Goal: Check status: Check status

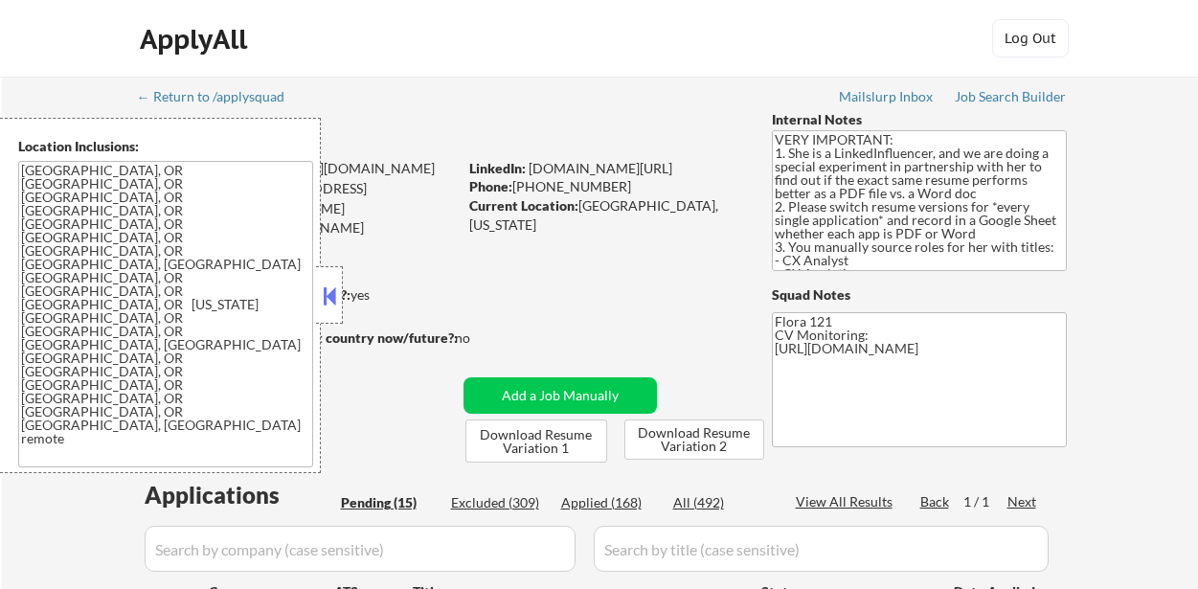
select select ""pending""
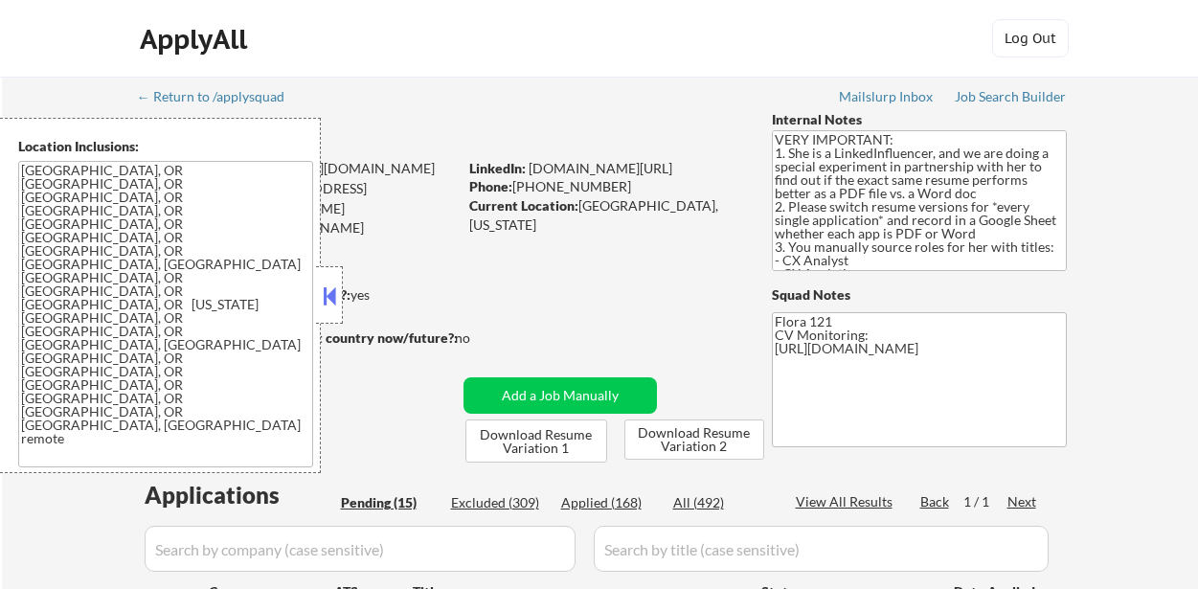
select select ""pending""
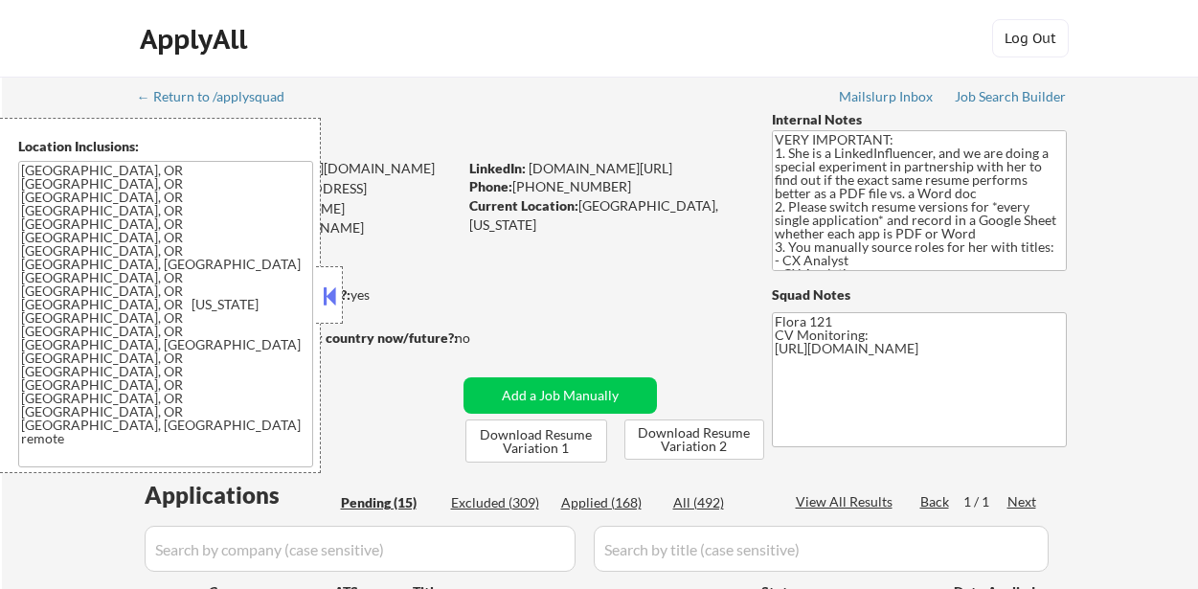
select select ""pending""
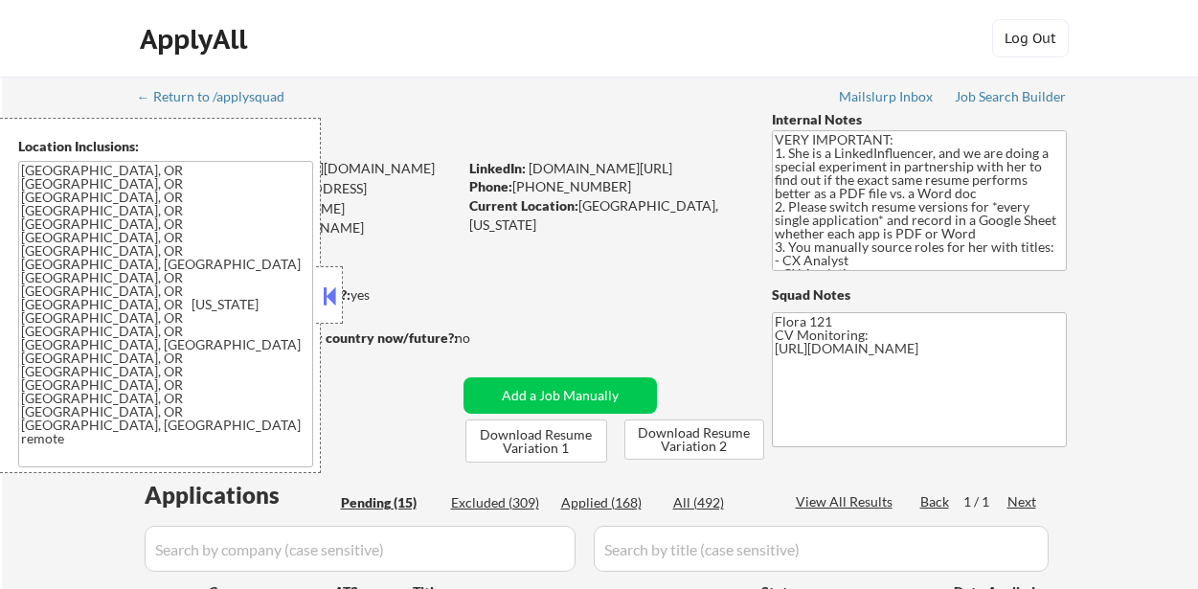
scroll to position [191, 0]
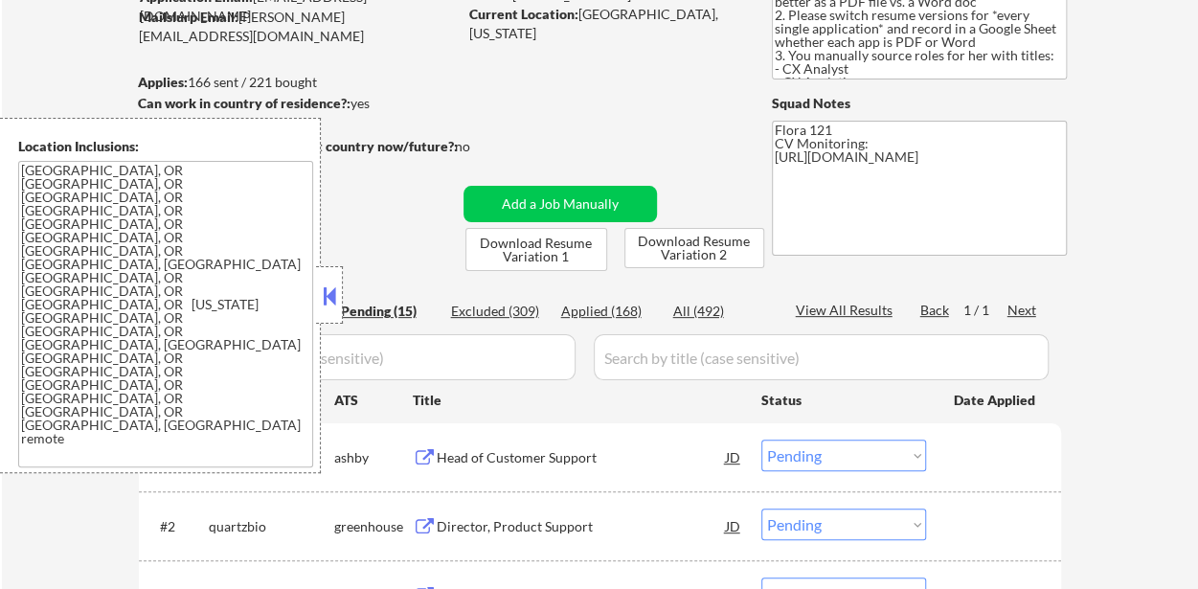
click at [612, 312] on div "Applied (168)" at bounding box center [609, 311] width 96 height 19
click at [337, 297] on button at bounding box center [329, 296] width 21 height 29
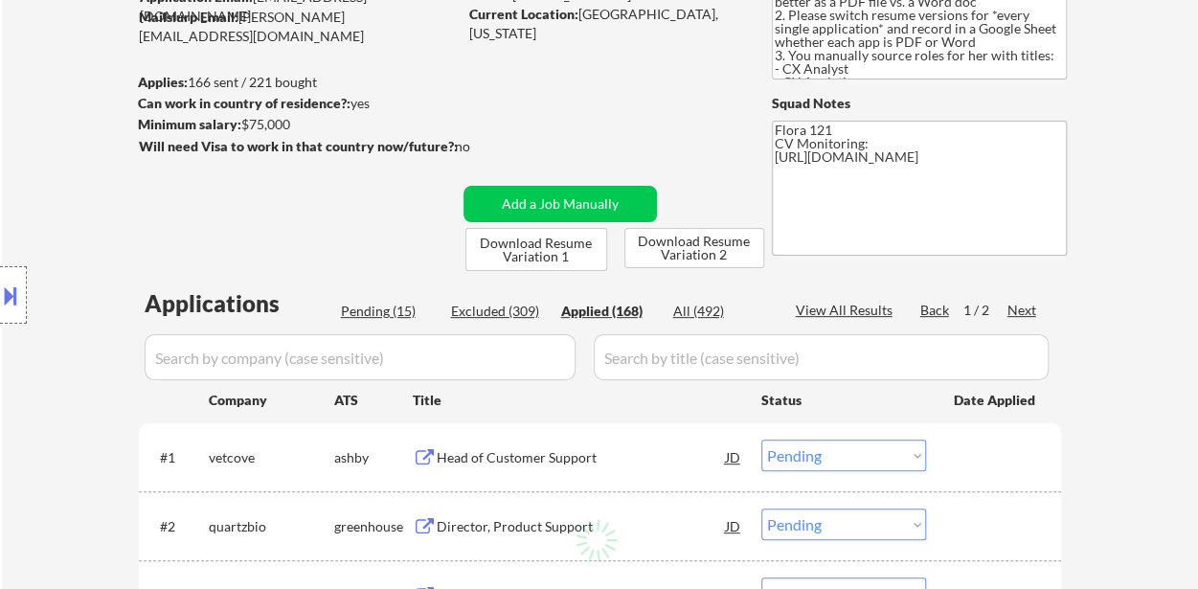
select select ""applied""
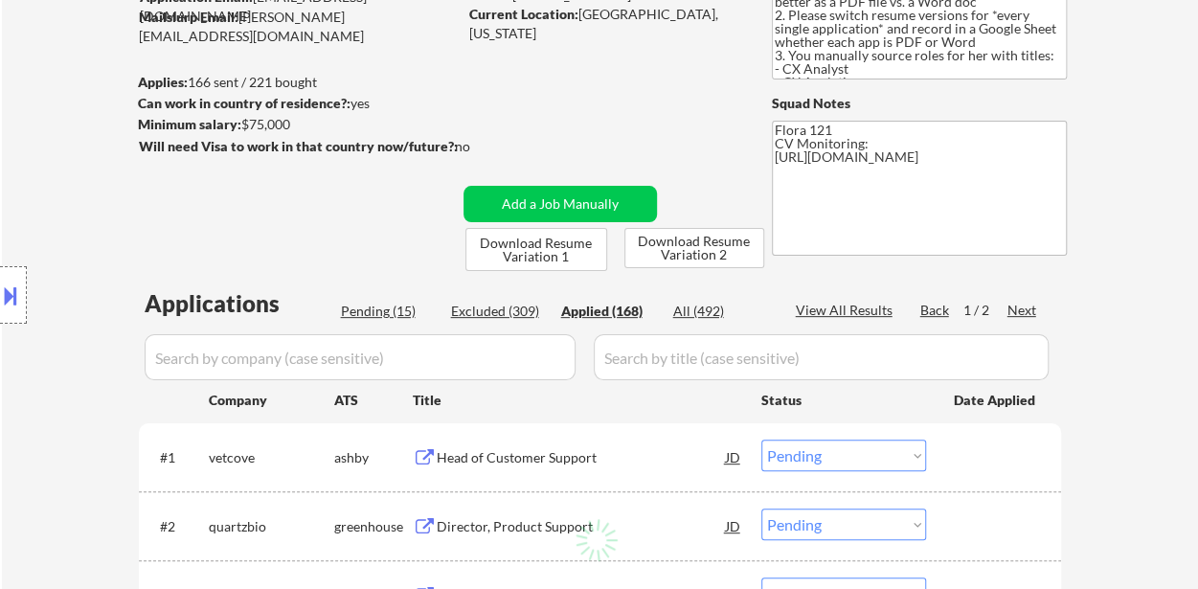
select select ""applied""
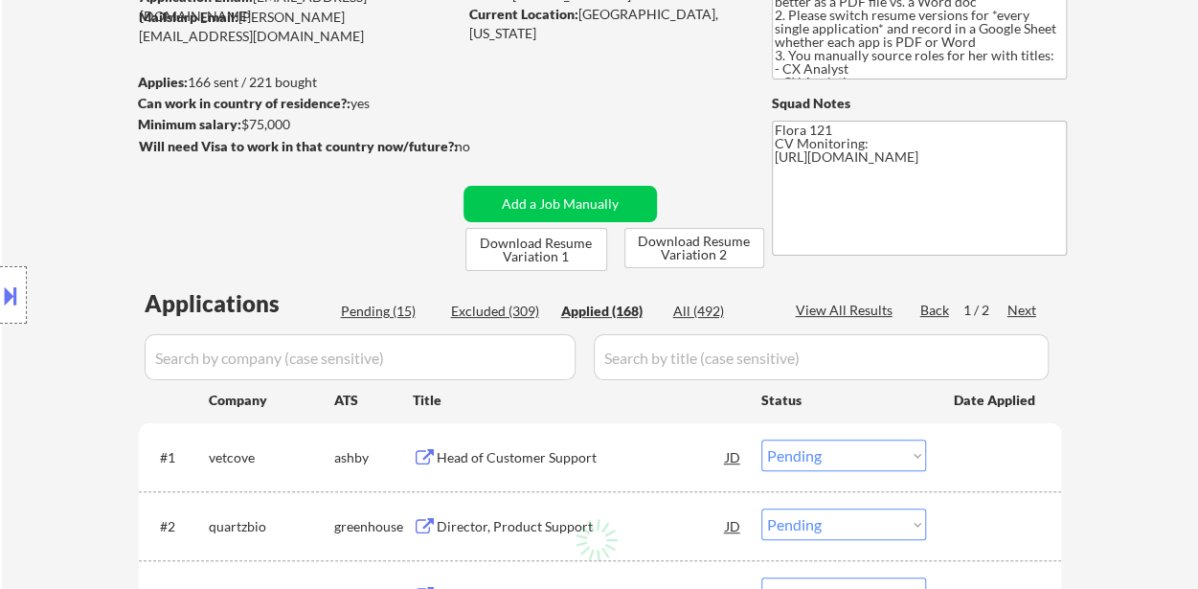
select select ""applied""
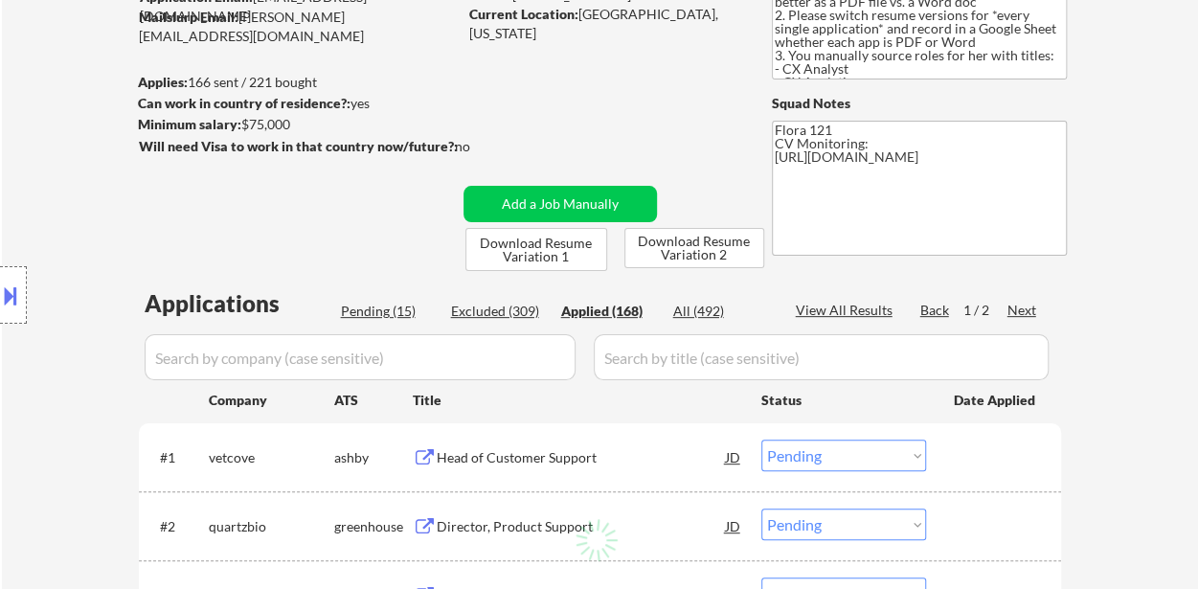
select select ""applied""
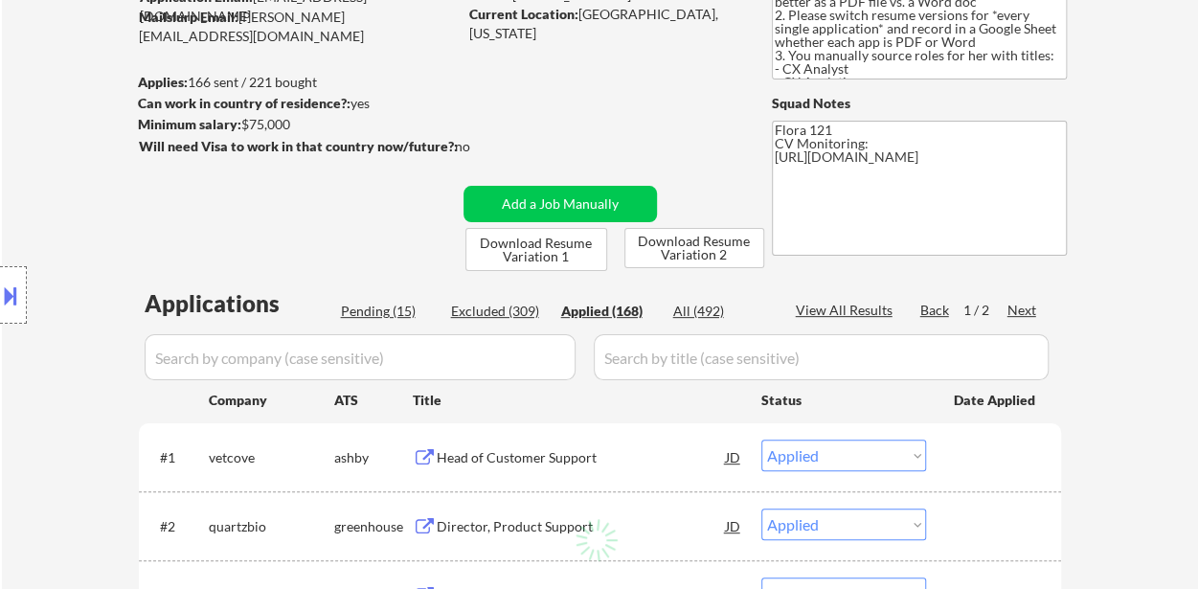
select select ""applied""
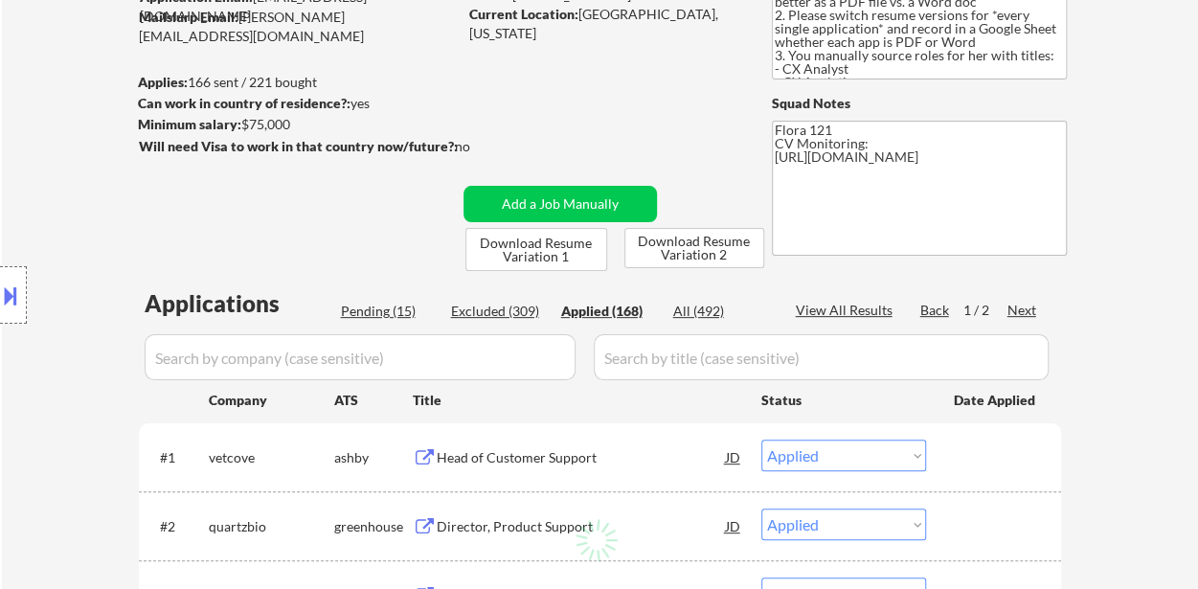
select select ""applied""
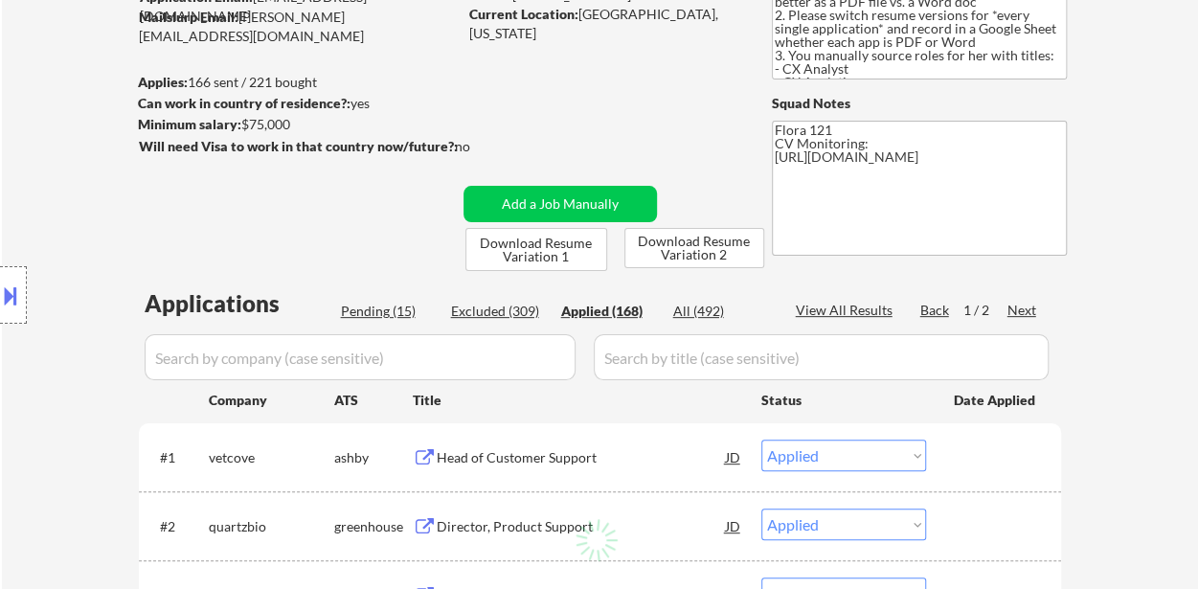
select select ""applied""
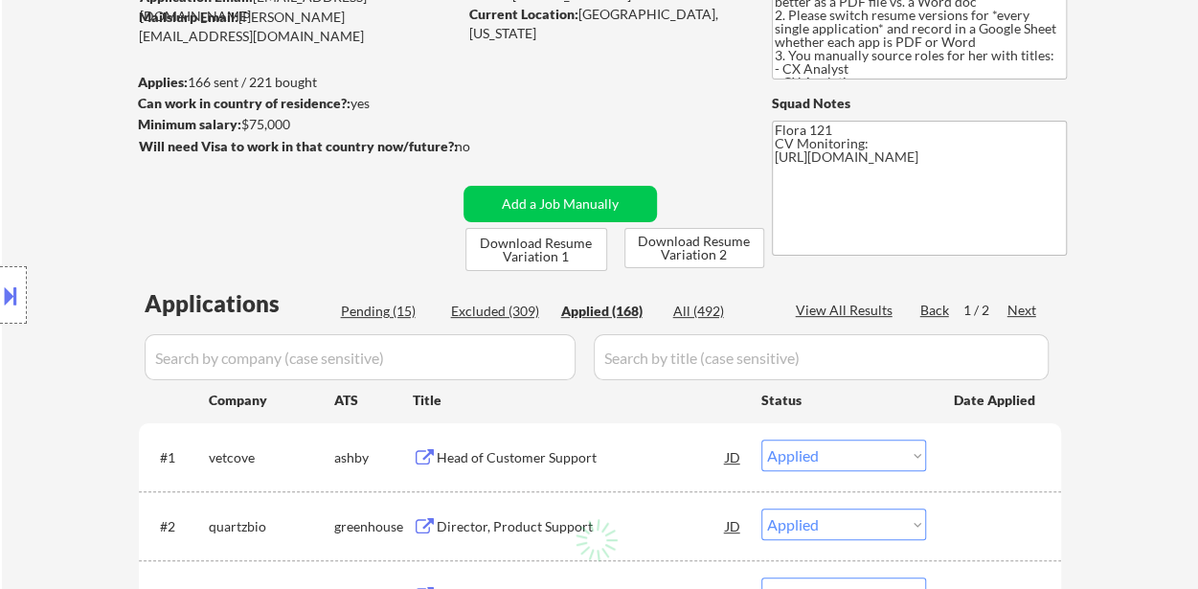
select select ""applied""
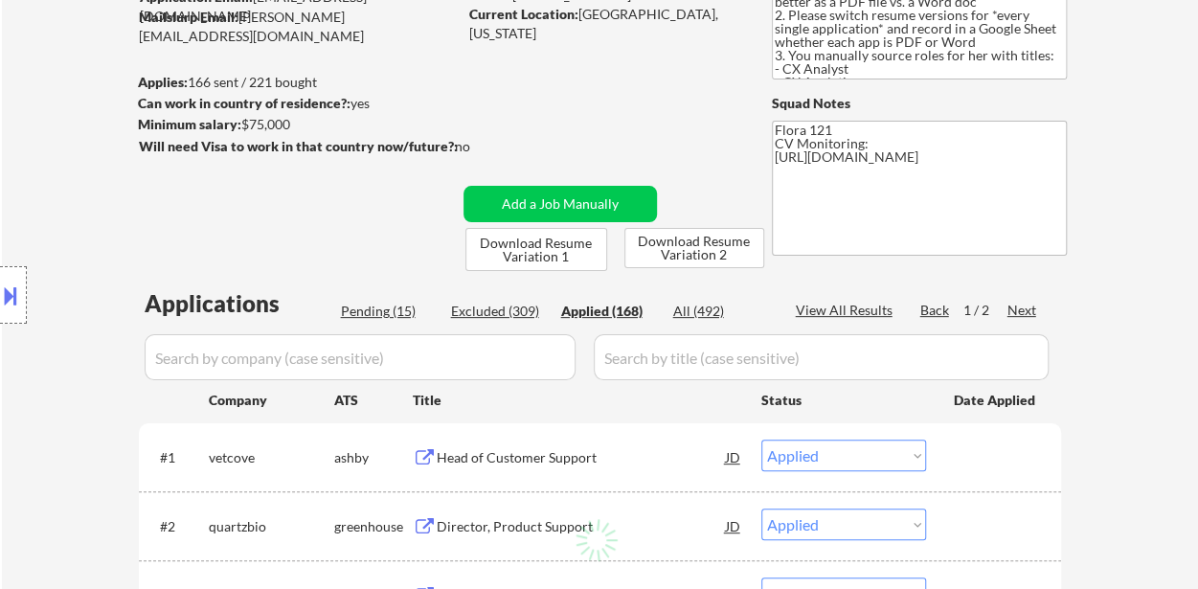
select select ""applied""
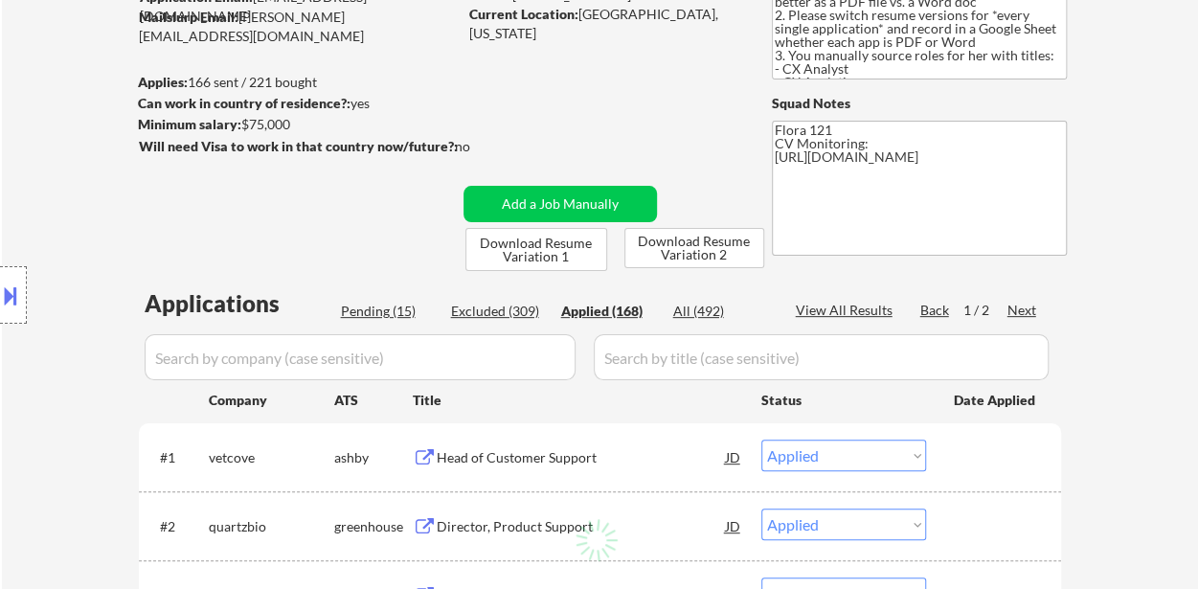
select select ""applied""
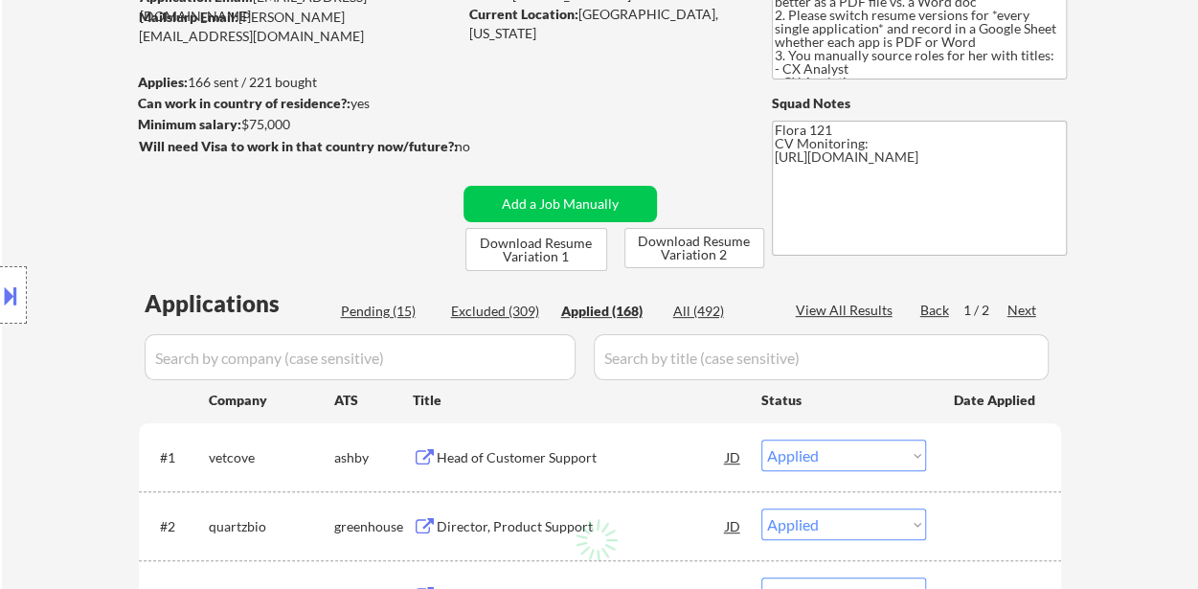
select select ""applied""
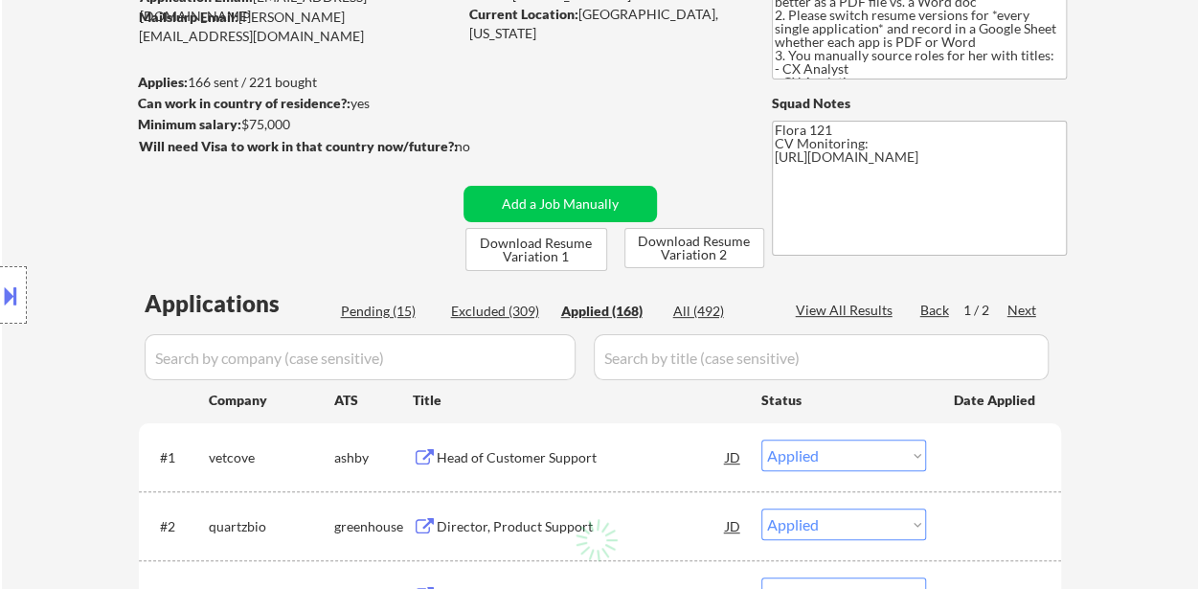
select select ""applied""
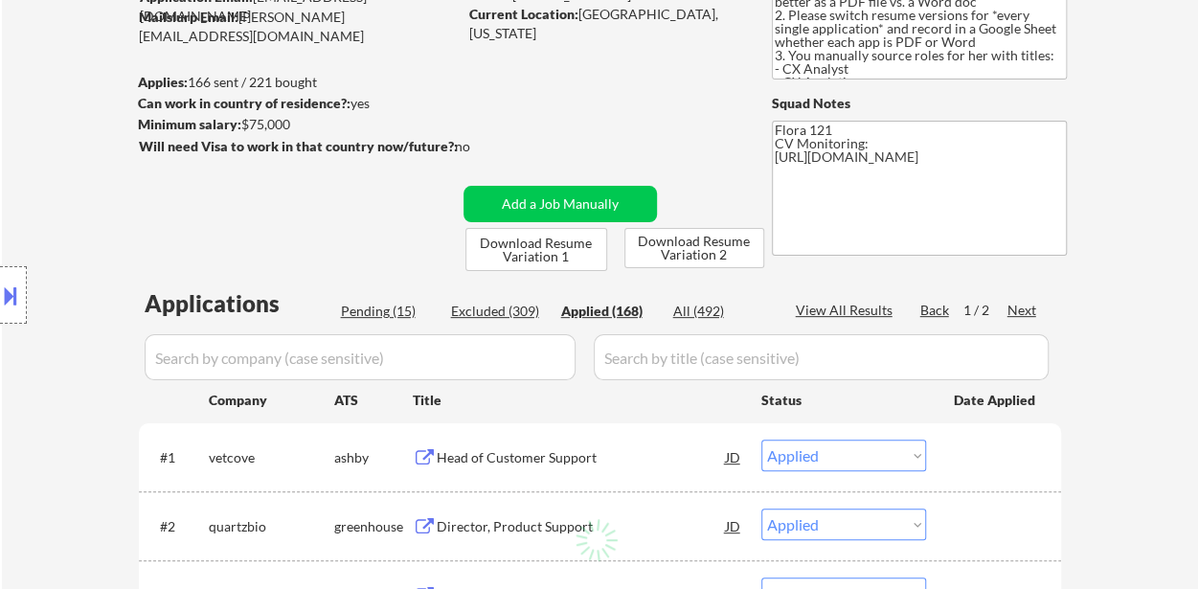
select select ""applied""
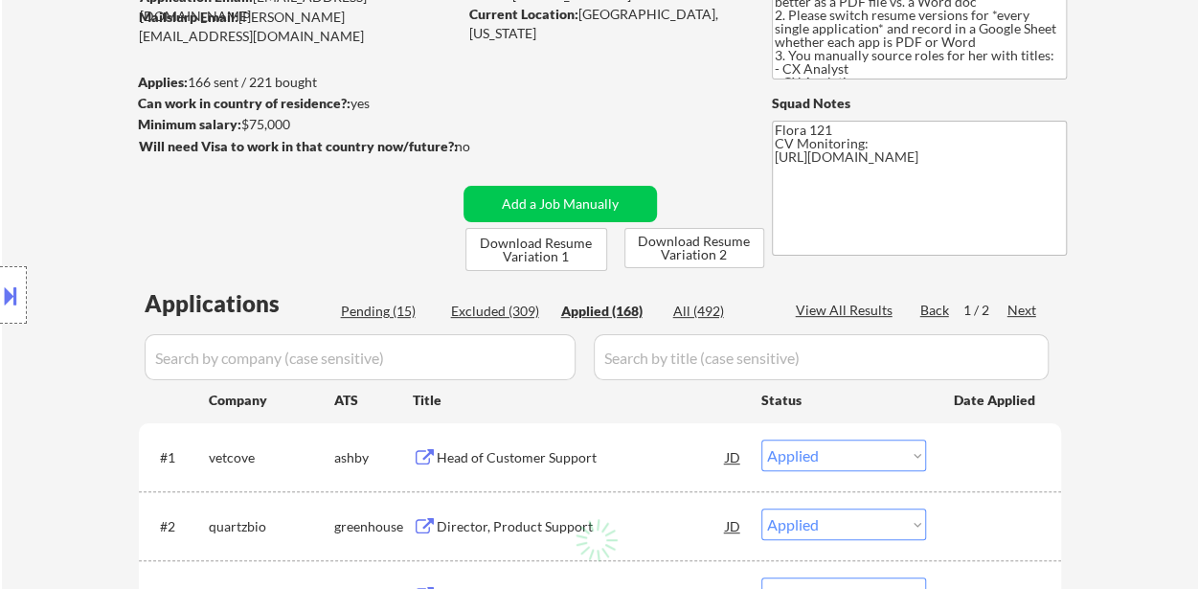
select select ""applied""
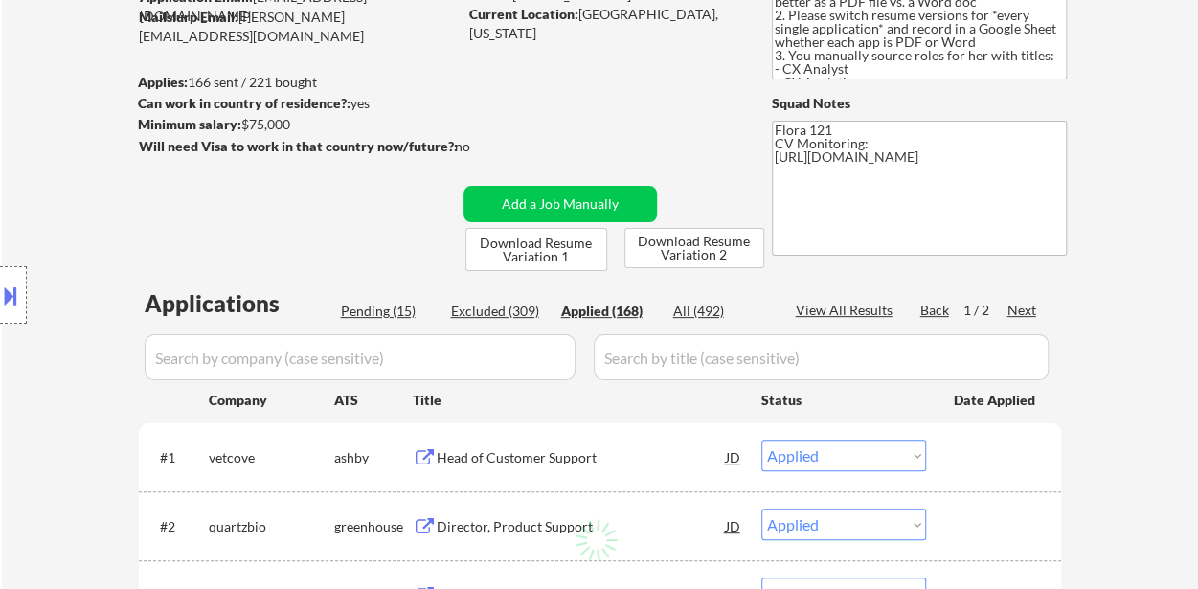
select select ""applied""
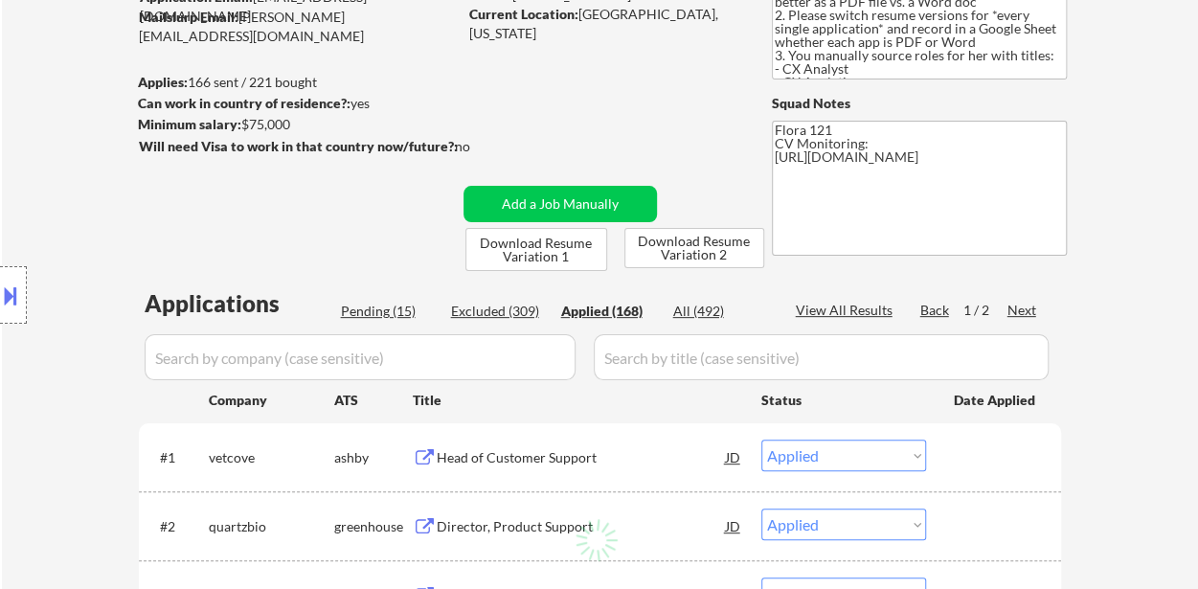
select select ""applied""
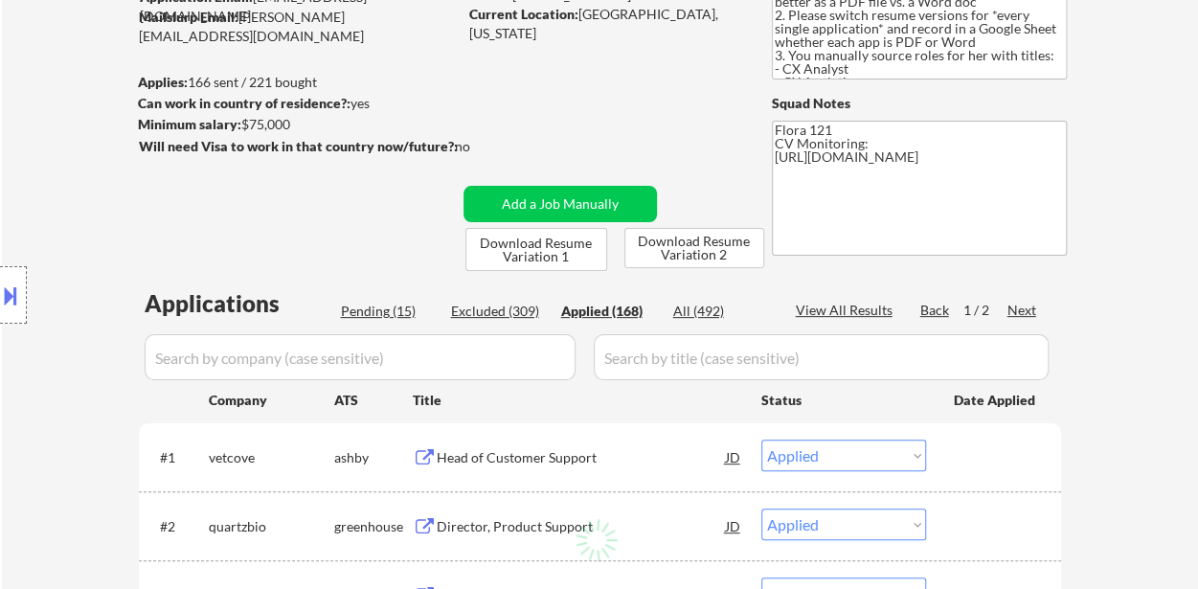
select select ""applied""
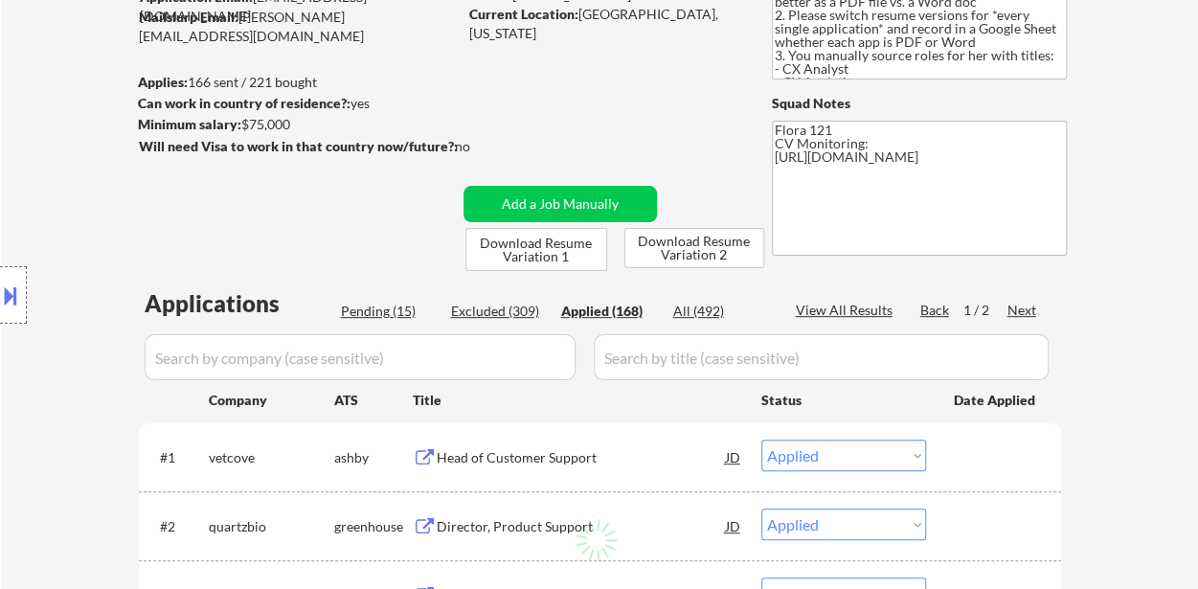
select select ""applied""
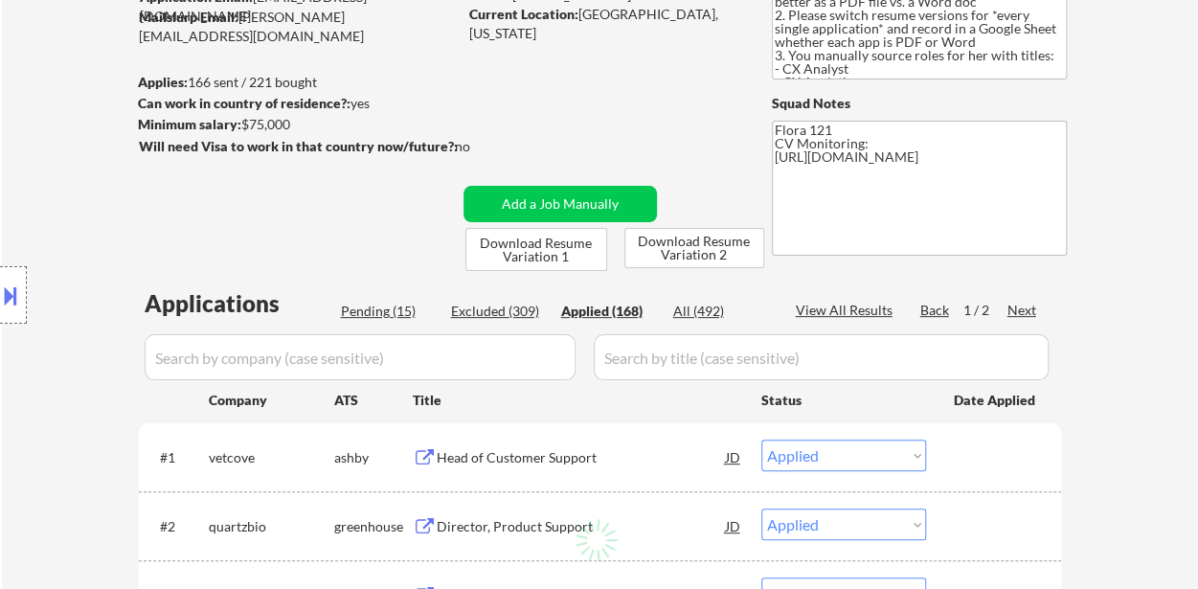
select select ""applied""
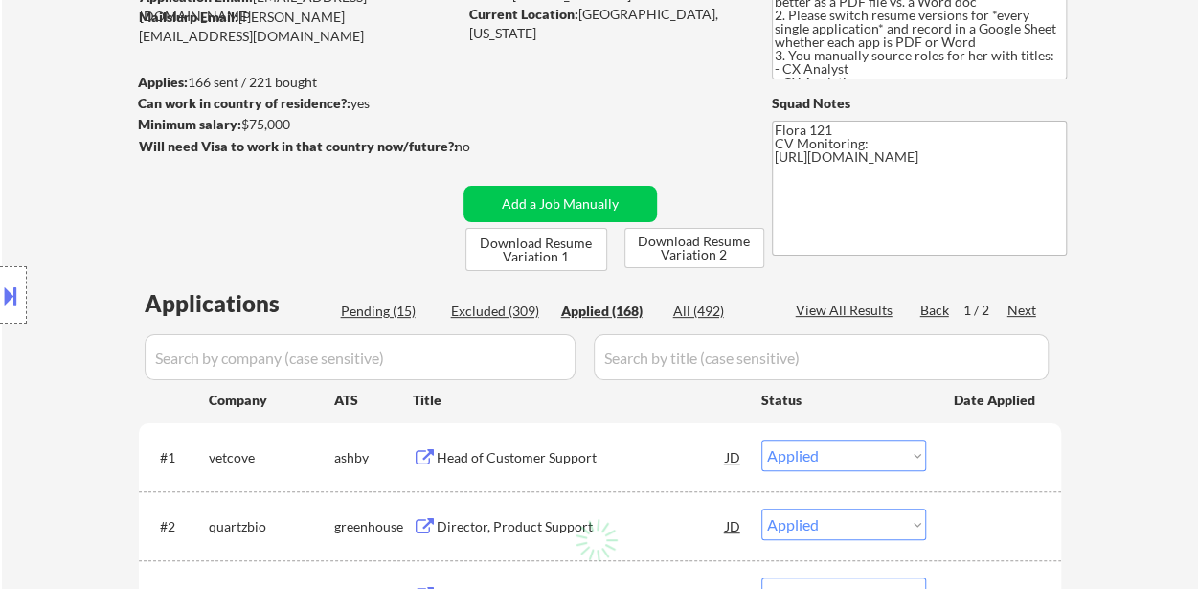
select select ""applied""
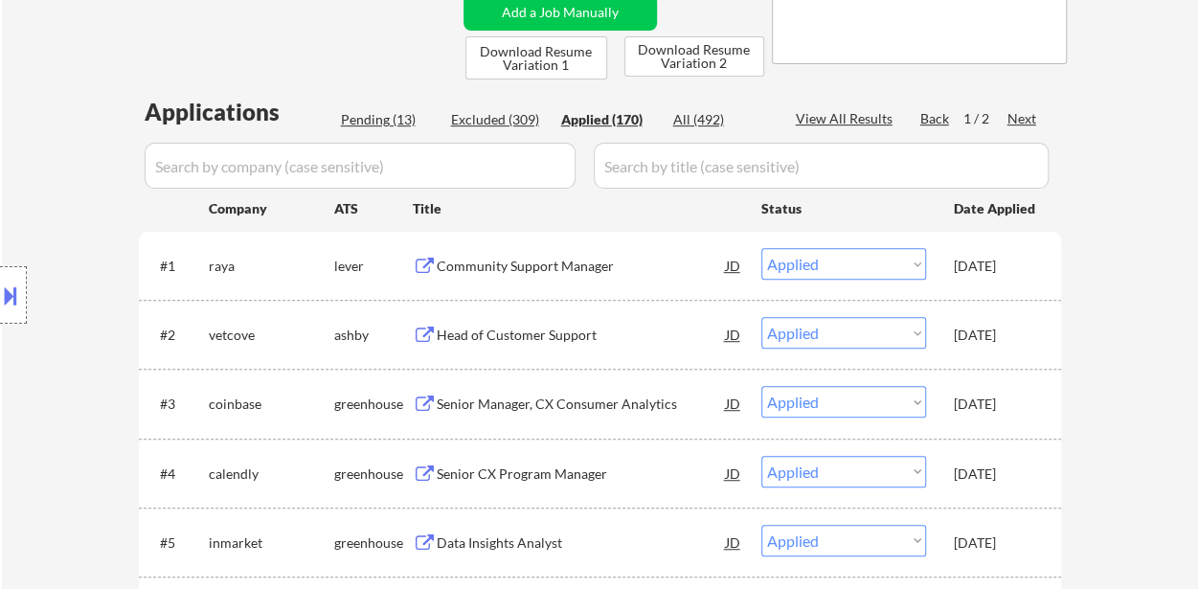
scroll to position [479, 0]
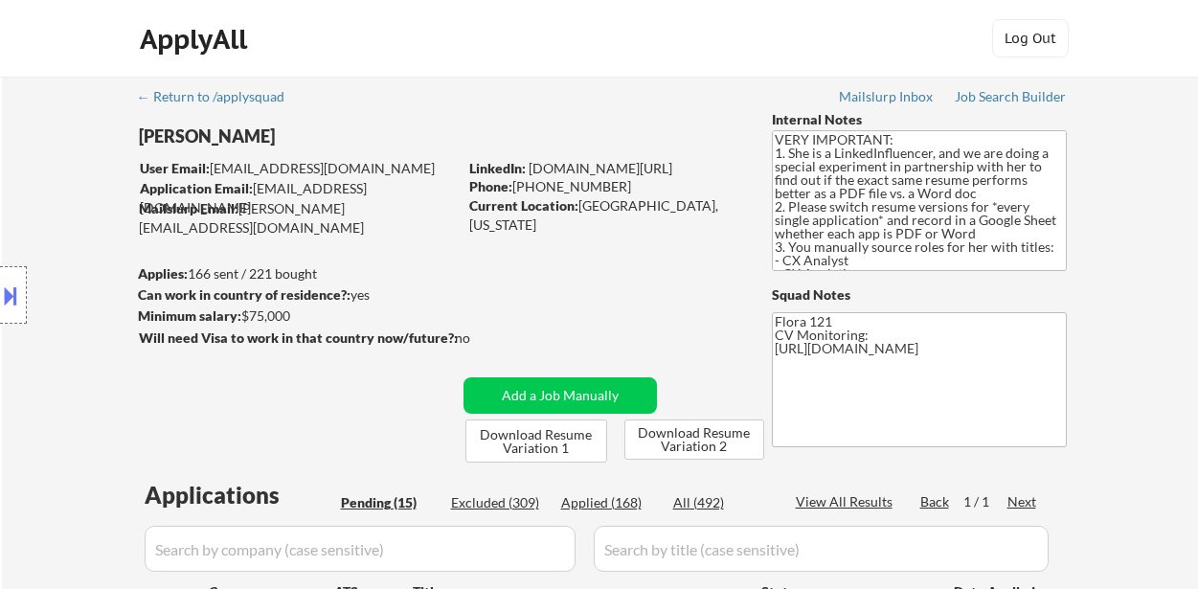
select select ""pending""
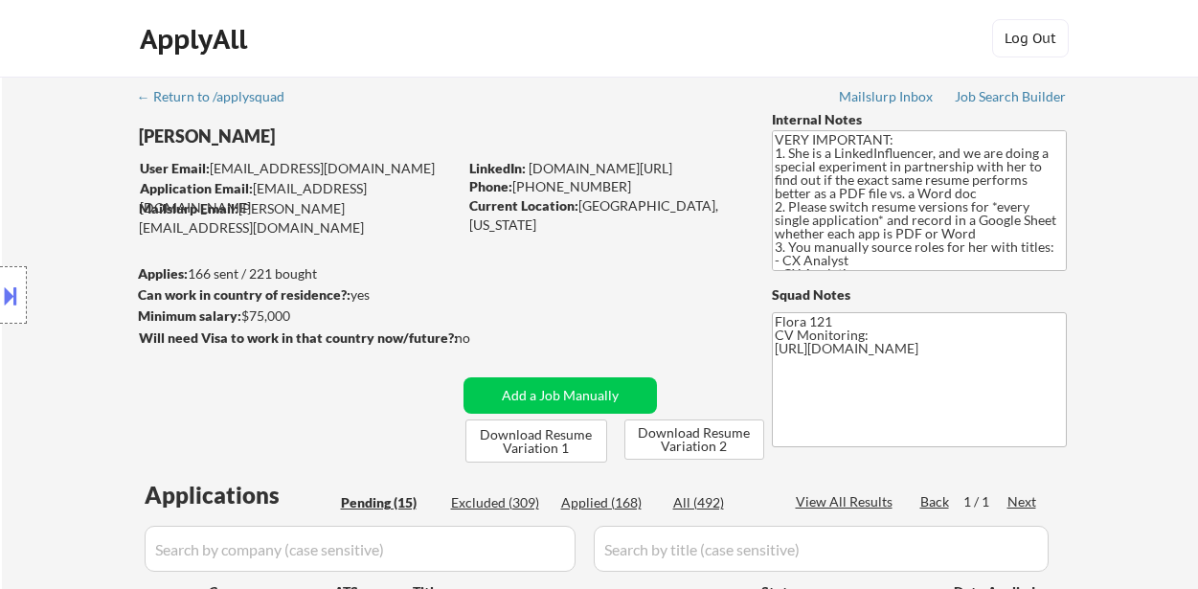
select select ""pending""
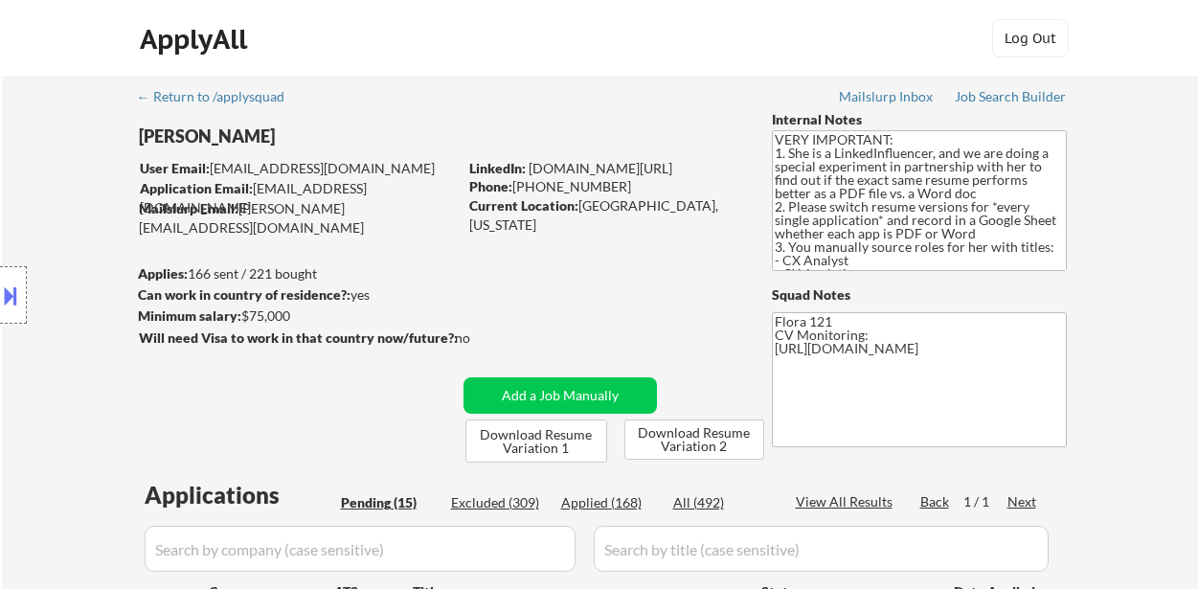
select select ""pending""
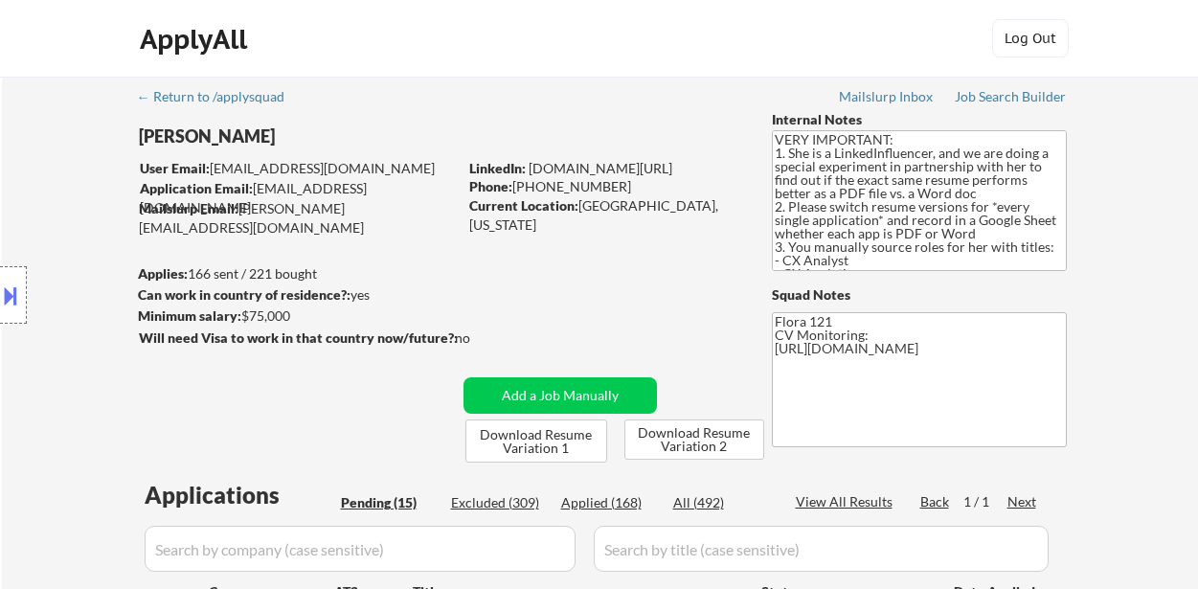
scroll to position [383, 0]
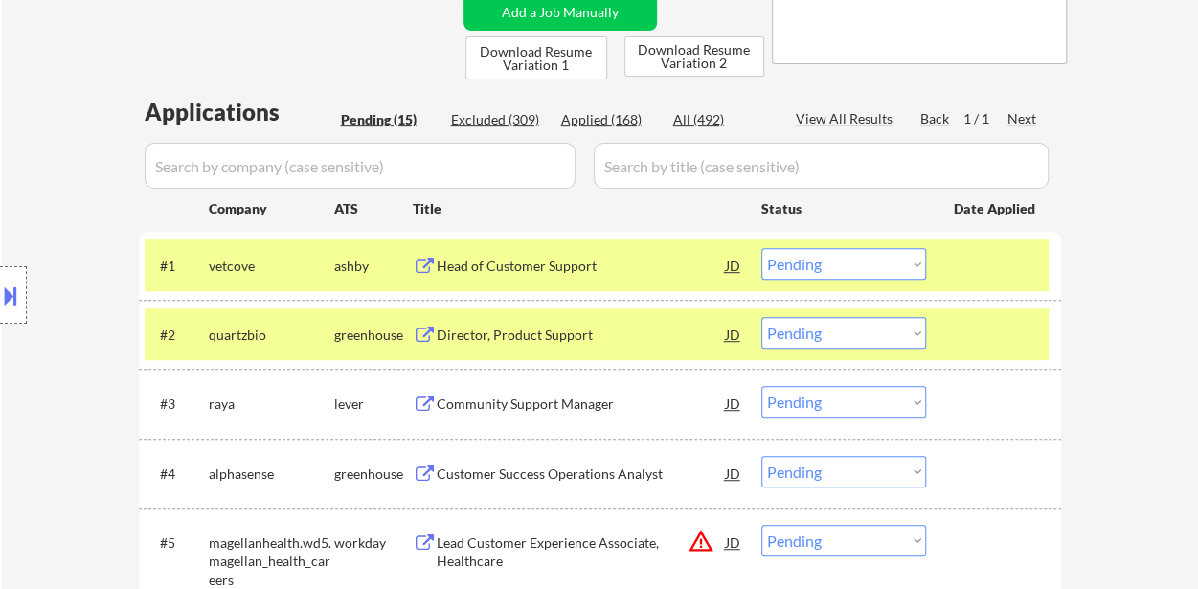
click at [899, 256] on select "Choose an option... Pending Applied Excluded (Questions) Excluded (Expired) Exc…" at bounding box center [843, 264] width 165 height 32
click at [761, 248] on select "Choose an option... Pending Applied Excluded (Questions) Excluded (Expired) Exc…" at bounding box center [843, 264] width 165 height 32
select select ""pending""
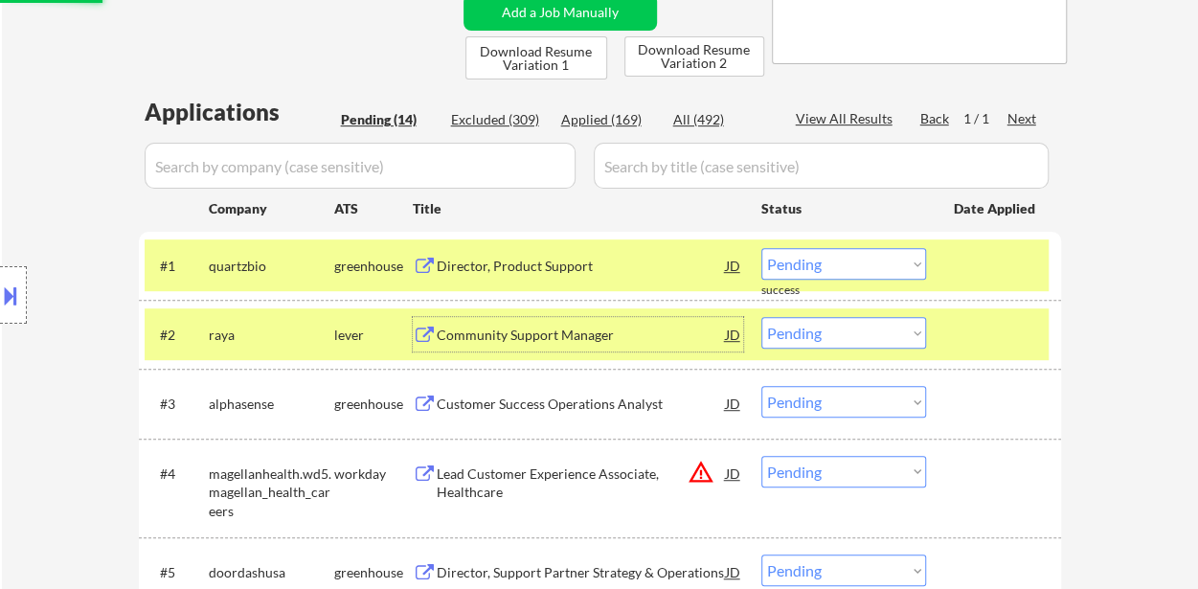
click at [491, 350] on div "Community Support Manager" at bounding box center [581, 334] width 289 height 34
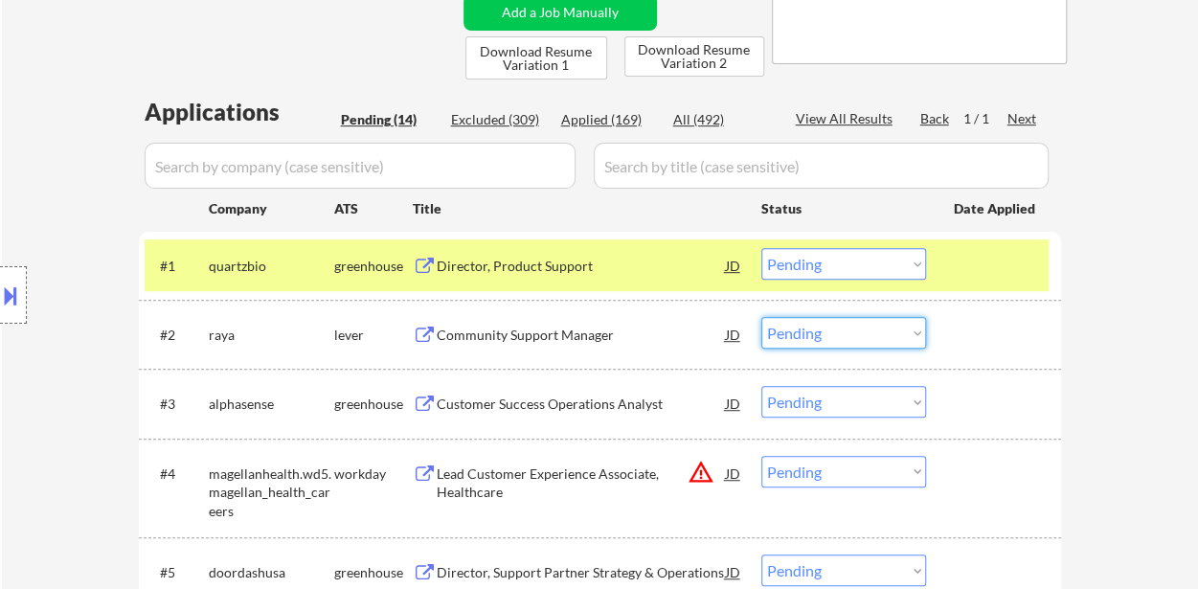
click at [817, 332] on select "Choose an option... Pending Applied Excluded (Questions) Excluded (Expired) Exc…" at bounding box center [843, 333] width 165 height 32
click at [761, 317] on select "Choose an option... Pending Applied Excluded (Questions) Excluded (Expired) Exc…" at bounding box center [843, 333] width 165 height 32
select select ""pending""
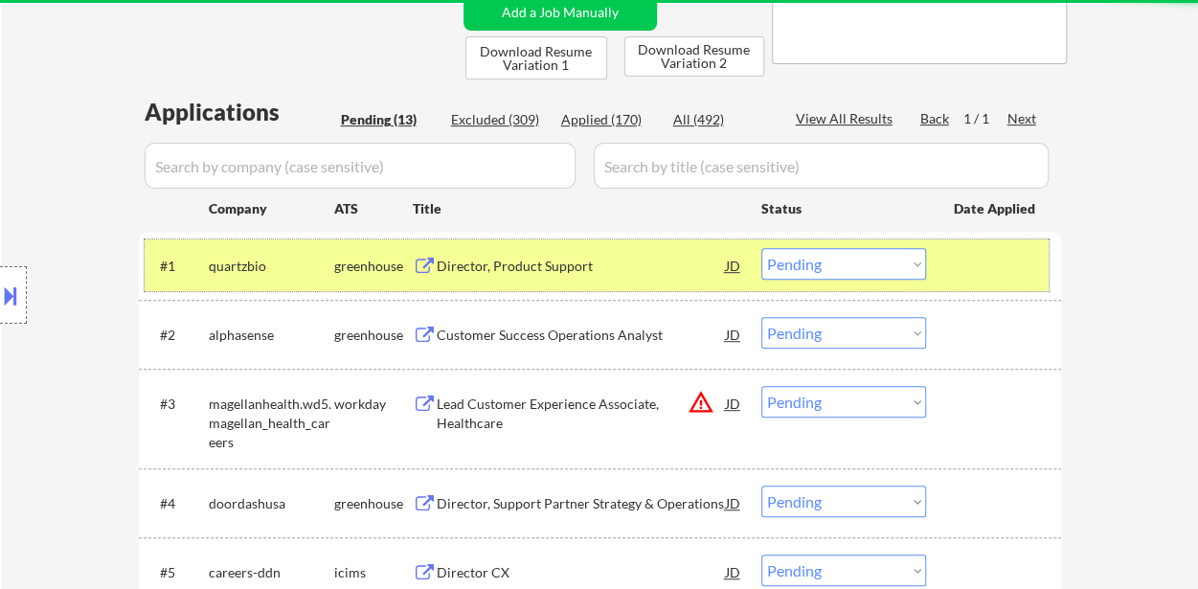
click at [963, 252] on div at bounding box center [996, 265] width 84 height 34
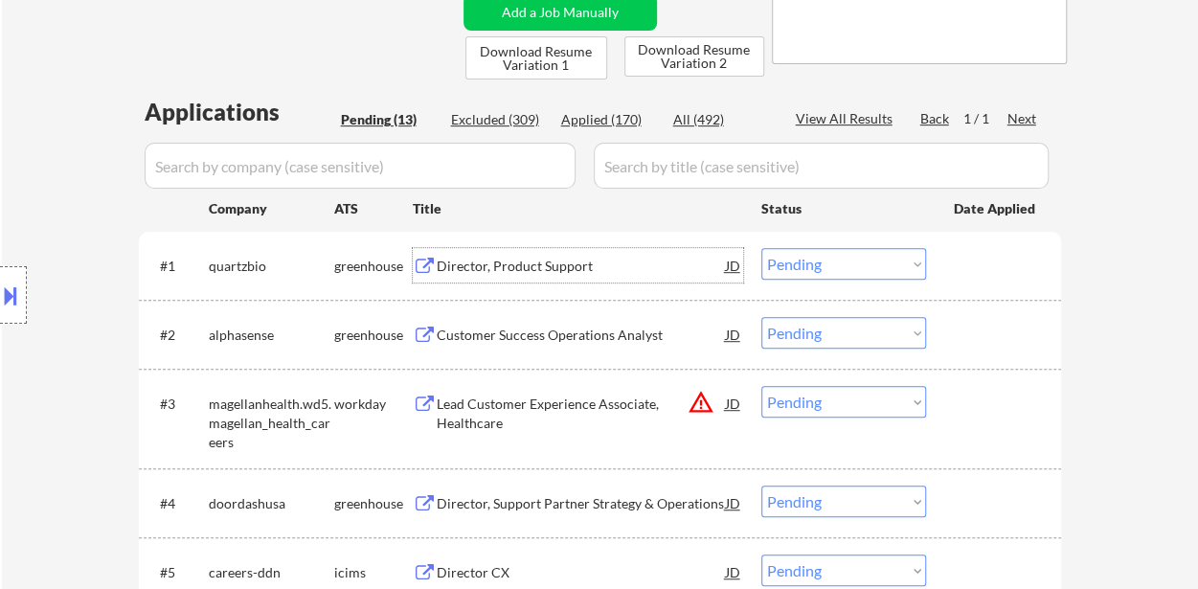
click at [506, 259] on div "Director, Product Support" at bounding box center [581, 266] width 289 height 19
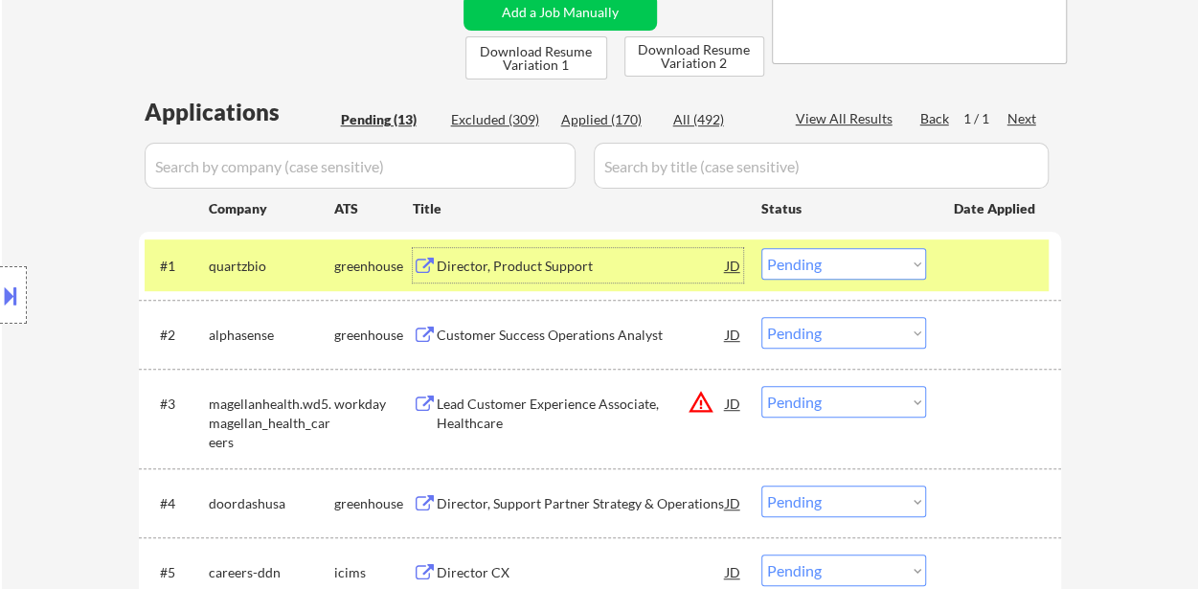
click at [871, 258] on select "Choose an option... Pending Applied Excluded (Questions) Excluded (Expired) Exc…" at bounding box center [843, 264] width 165 height 32
click at [761, 248] on select "Choose an option... Pending Applied Excluded (Questions) Excluded (Expired) Exc…" at bounding box center [843, 264] width 165 height 32
click at [497, 346] on div "Customer Success Operations Analyst" at bounding box center [581, 334] width 289 height 34
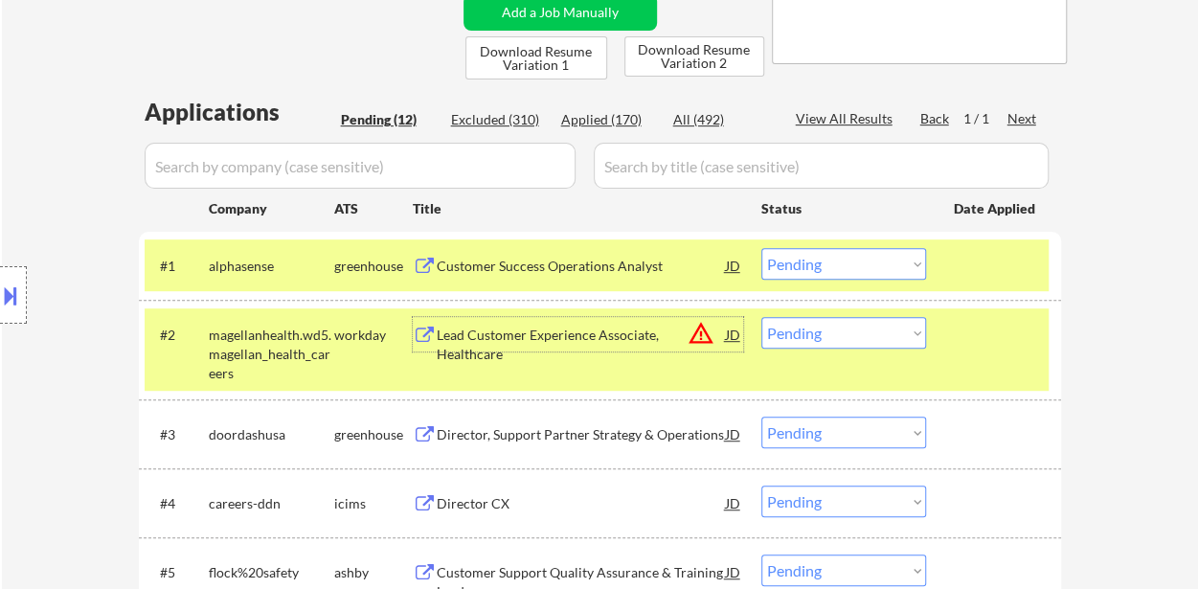
click at [870, 262] on select "Choose an option... Pending Applied Excluded (Questions) Excluded (Expired) Exc…" at bounding box center [843, 264] width 165 height 32
click at [761, 248] on select "Choose an option... Pending Applied Excluded (Questions) Excluded (Expired) Exc…" at bounding box center [843, 264] width 165 height 32
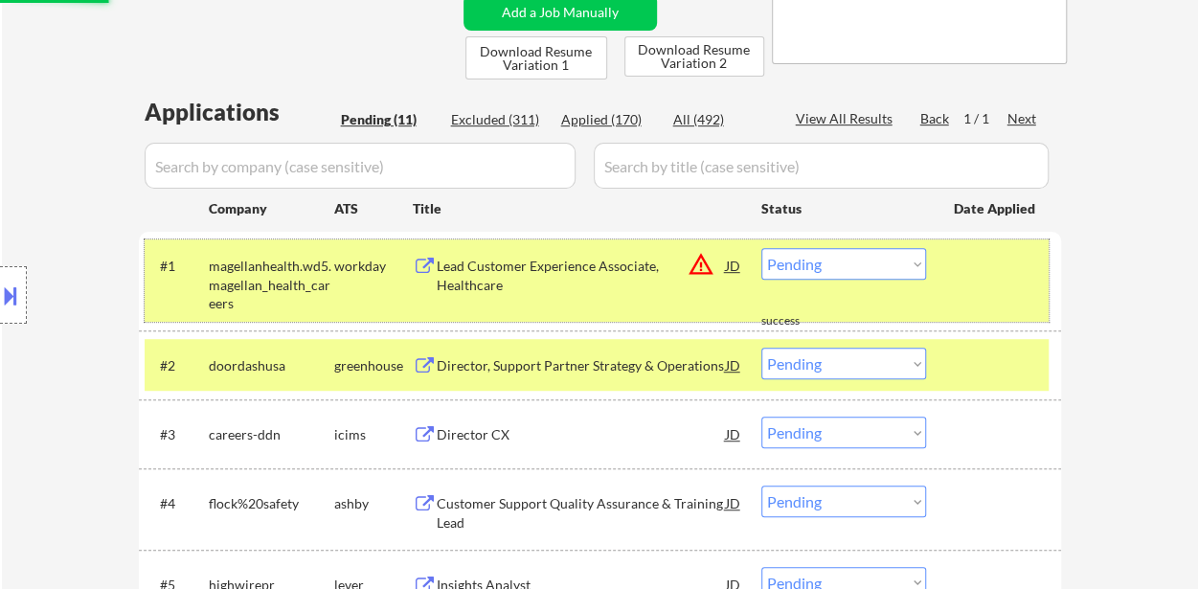
click at [946, 296] on div "#1 magellanhealth.wd5.magellan_health_careers workday Lead Customer Experience …" at bounding box center [597, 280] width 904 height 82
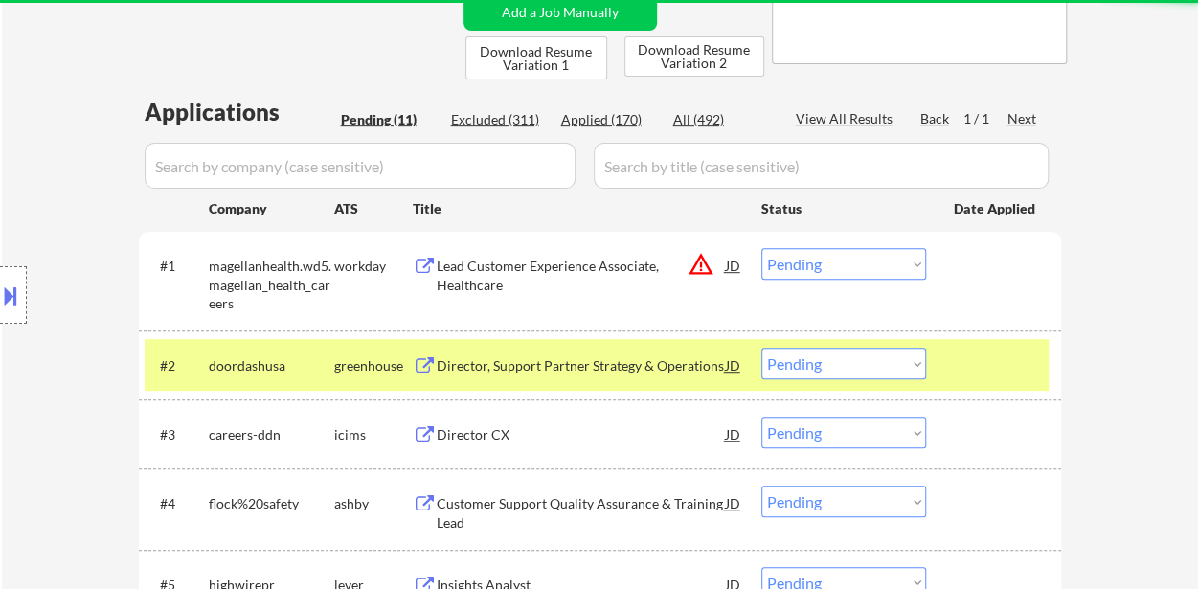
click at [967, 357] on div at bounding box center [996, 365] width 84 height 34
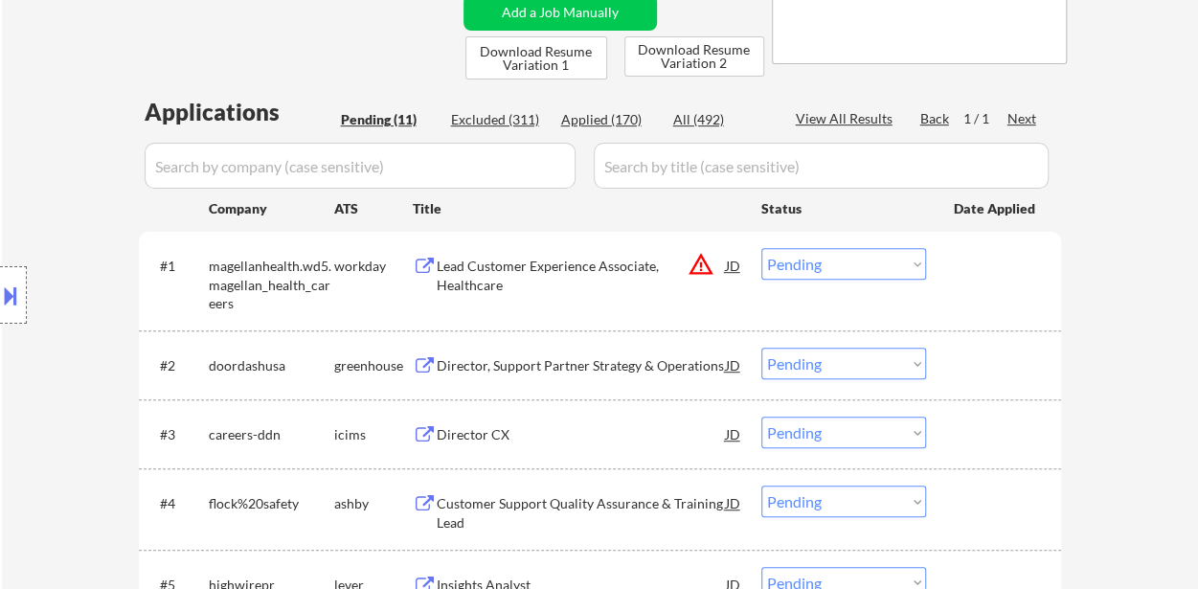
click at [541, 266] on div "Lead Customer Experience Associate, Healthcare" at bounding box center [581, 275] width 289 height 37
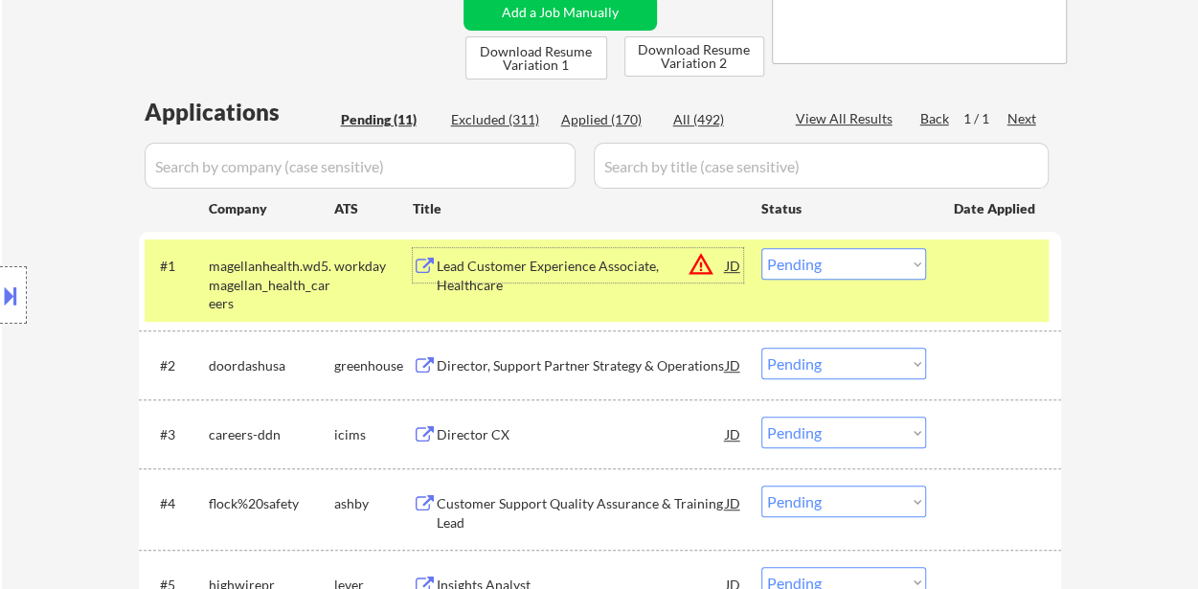
click at [910, 263] on select "Choose an option... Pending Applied Excluded (Questions) Excluded (Expired) Exc…" at bounding box center [843, 264] width 165 height 32
click at [761, 248] on select "Choose an option... Pending Applied Excluded (Questions) Excluded (Expired) Exc…" at bounding box center [843, 264] width 165 height 32
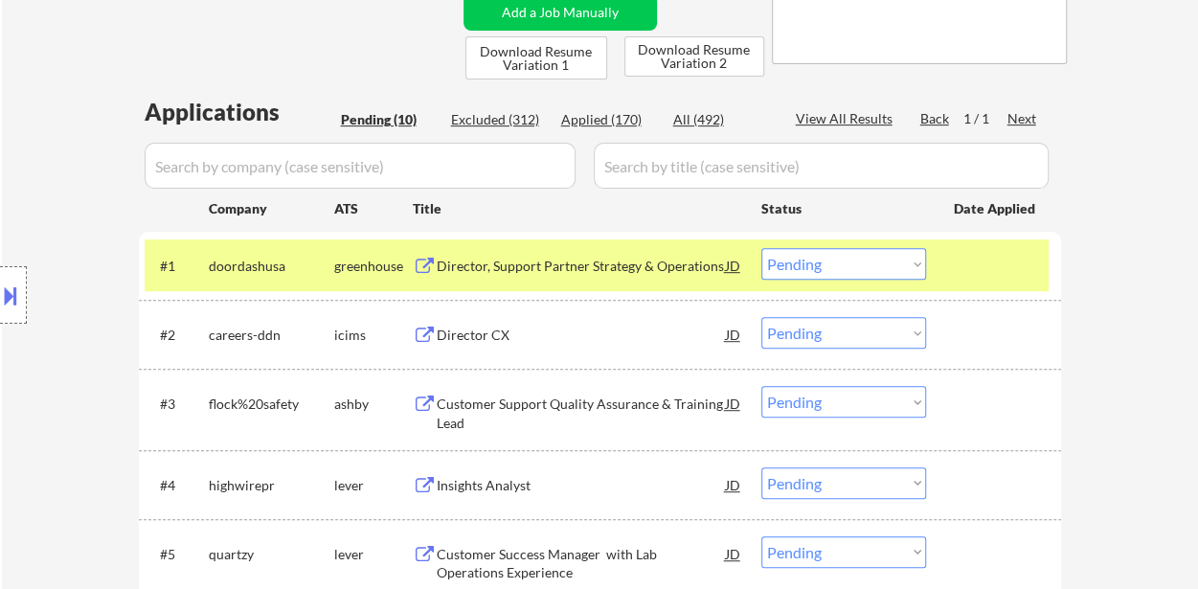
click at [1023, 276] on div at bounding box center [996, 265] width 84 height 34
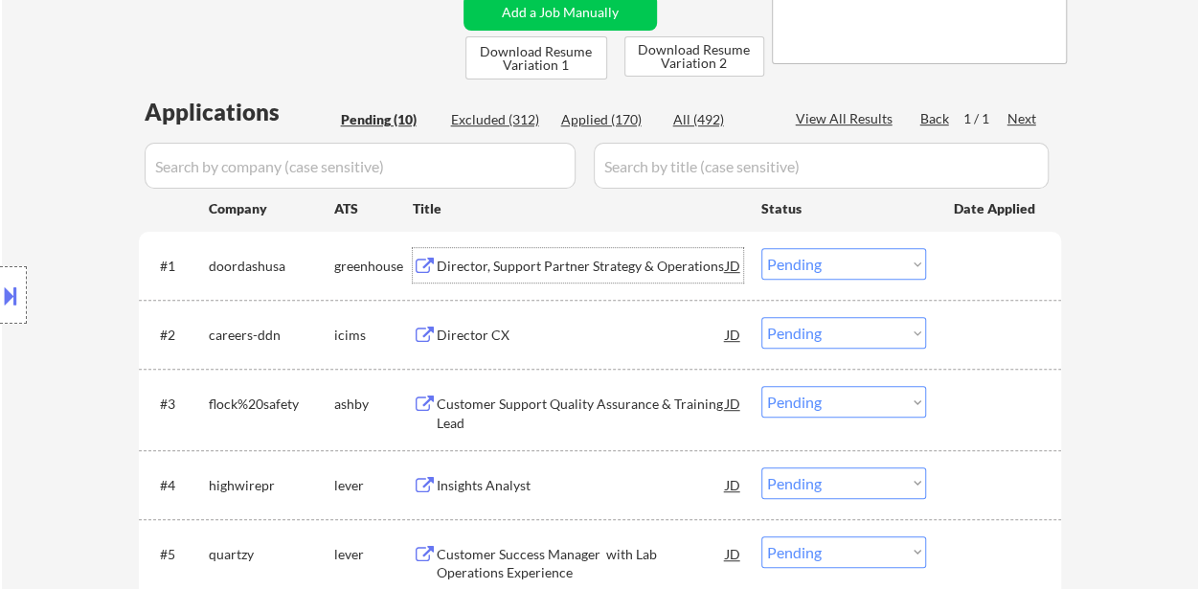
click at [636, 263] on div "Director, Support Partner Strategy & Operations" at bounding box center [581, 266] width 289 height 19
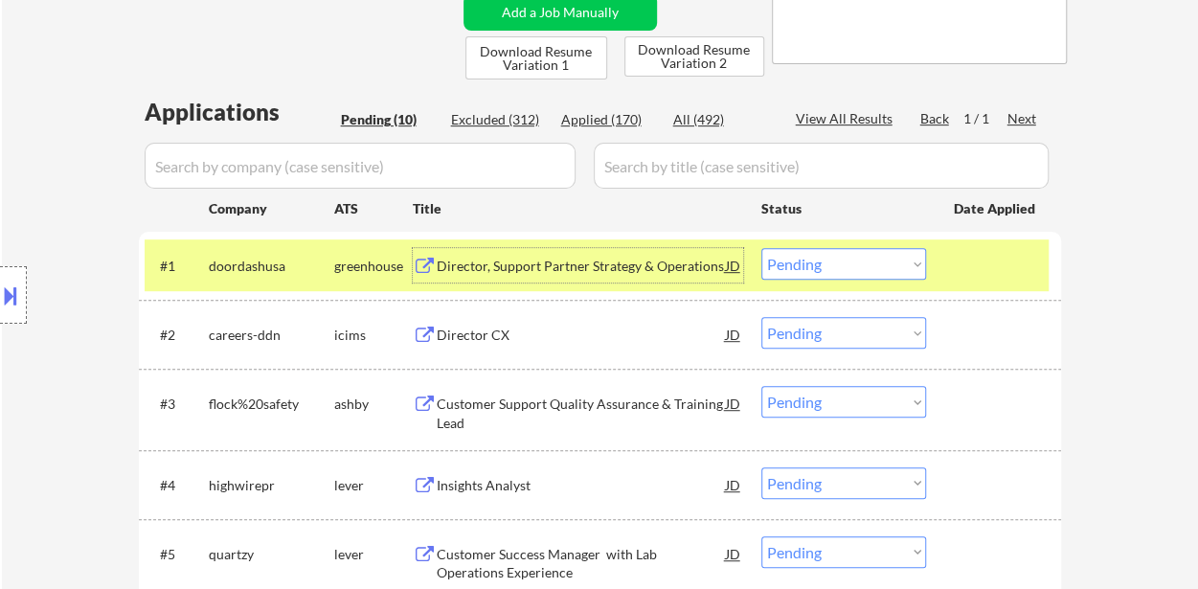
click at [468, 348] on div "Director CX" at bounding box center [581, 334] width 289 height 34
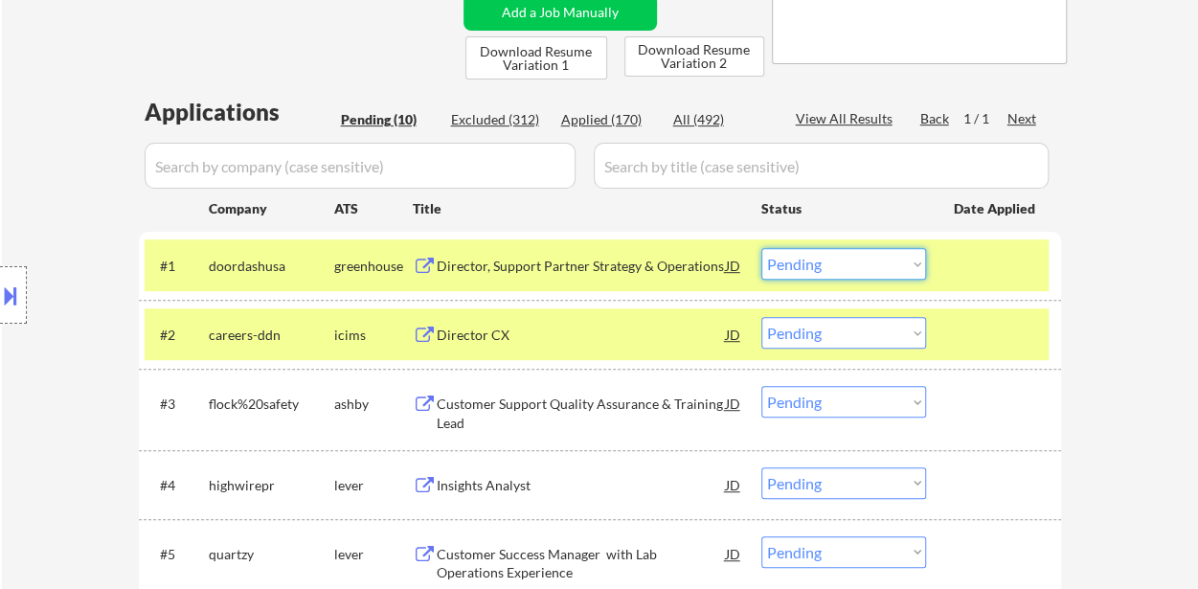
drag, startPoint x: 825, startPoint y: 262, endPoint x: 825, endPoint y: 273, distance: 10.5
click at [825, 262] on select "Choose an option... Pending Applied Excluded (Questions) Excluded (Expired) Exc…" at bounding box center [843, 264] width 165 height 32
click at [761, 248] on select "Choose an option... Pending Applied Excluded (Questions) Excluded (Expired) Exc…" at bounding box center [843, 264] width 165 height 32
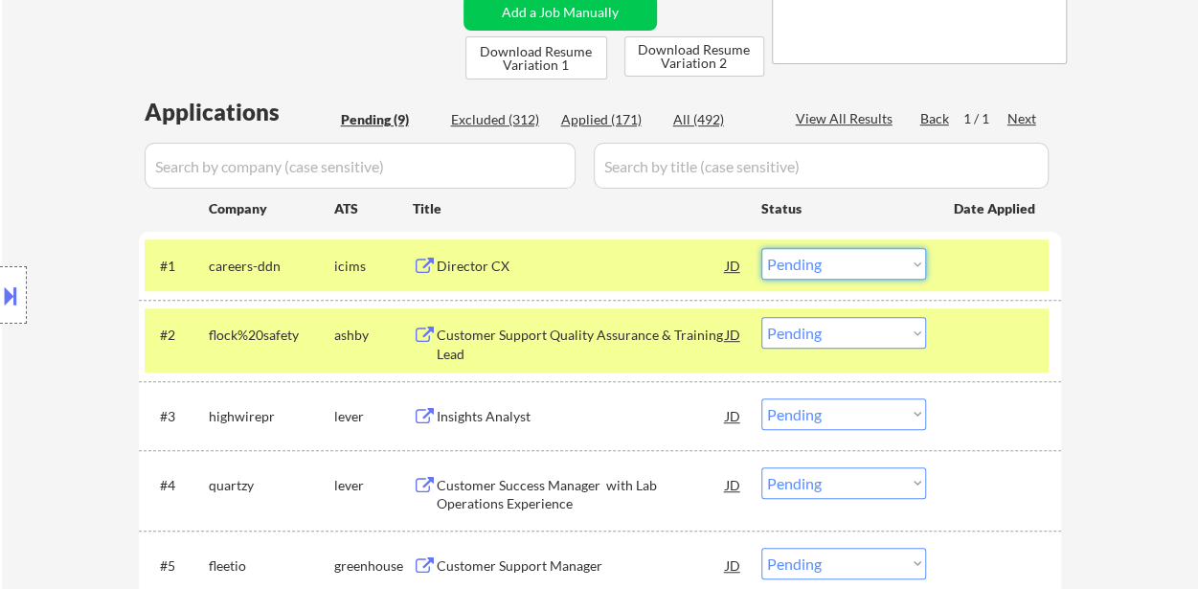
click at [848, 267] on select "Choose an option... Pending Applied Excluded (Questions) Excluded (Expired) Exc…" at bounding box center [843, 264] width 165 height 32
click at [761, 248] on select "Choose an option... Pending Applied Excluded (Questions) Excluded (Expired) Exc…" at bounding box center [843, 264] width 165 height 32
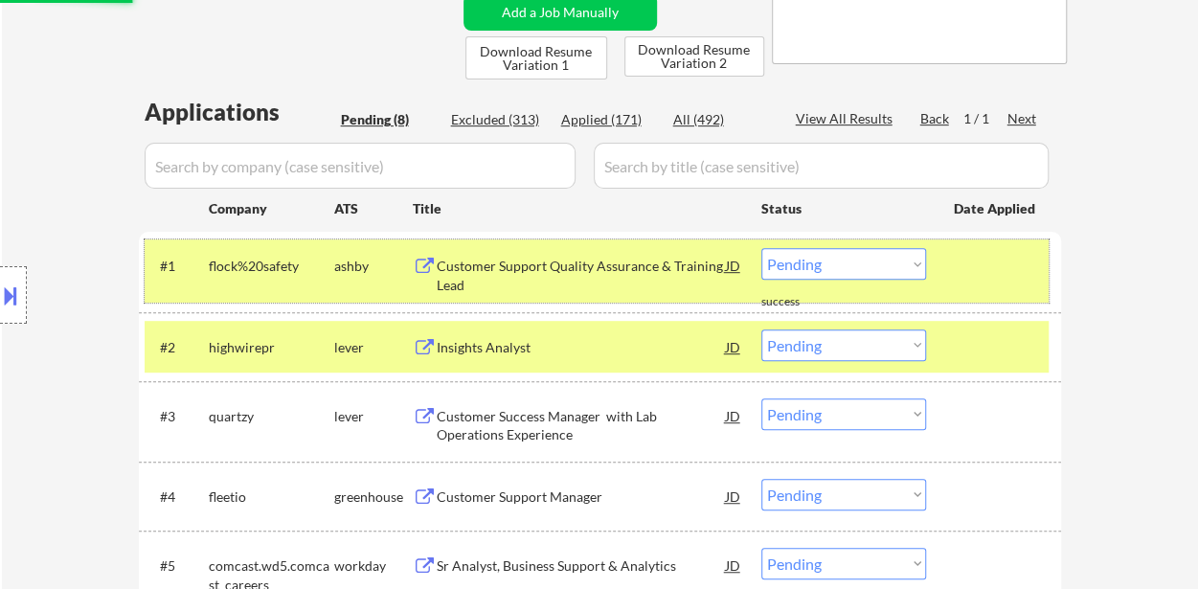
click at [1008, 270] on div at bounding box center [996, 265] width 84 height 34
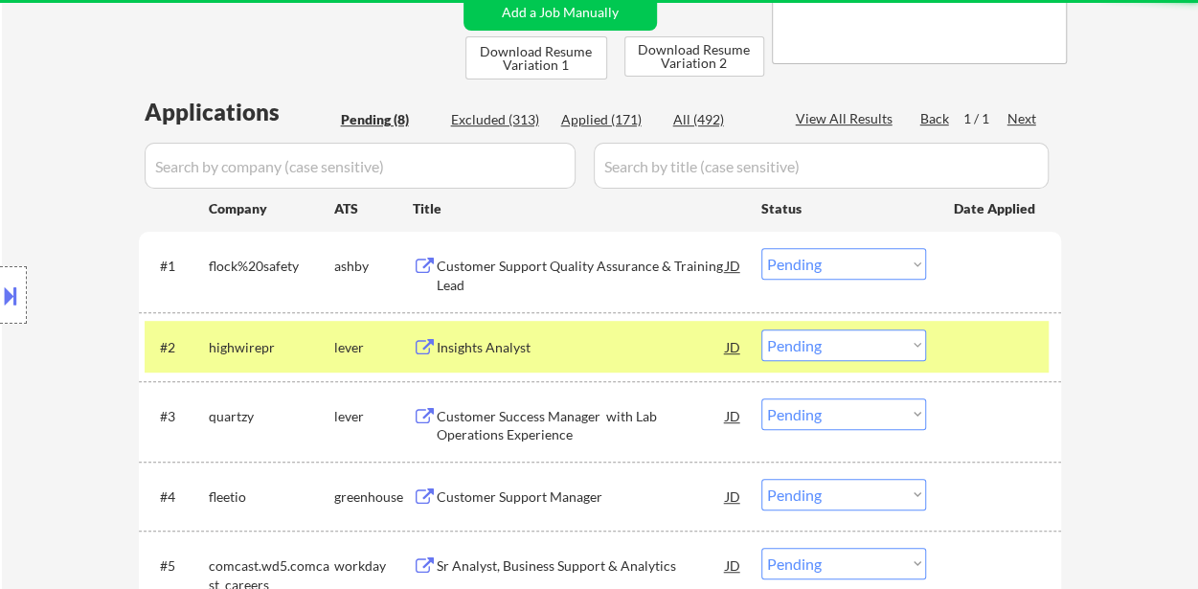
click at [983, 333] on div at bounding box center [996, 346] width 84 height 34
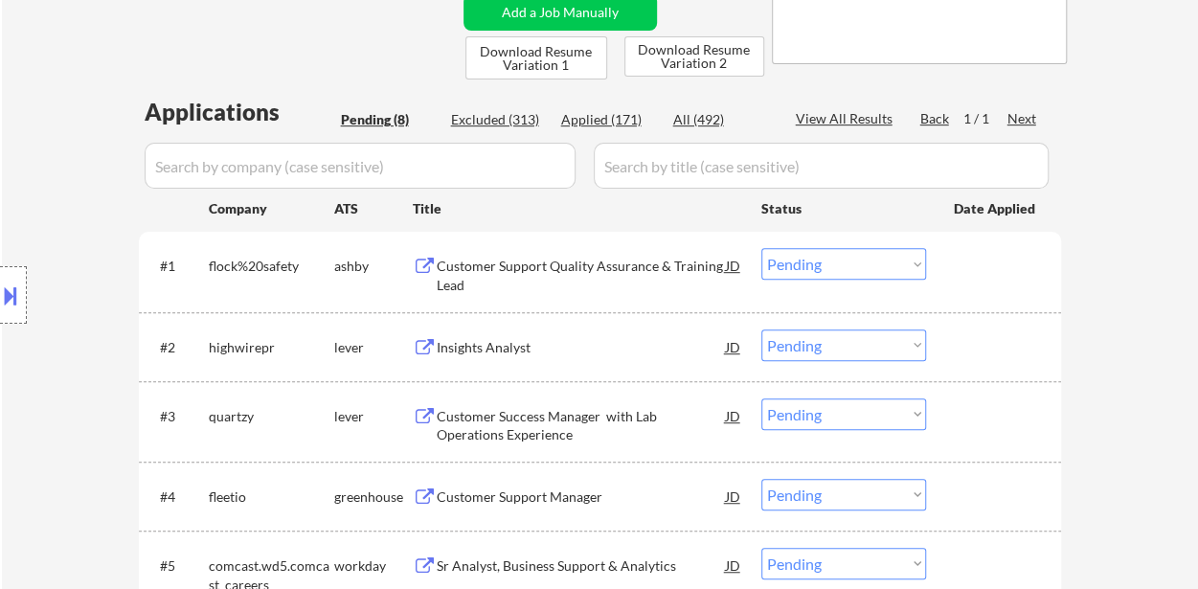
click at [570, 267] on div "Customer Support Quality Assurance & Training Lead" at bounding box center [581, 275] width 289 height 37
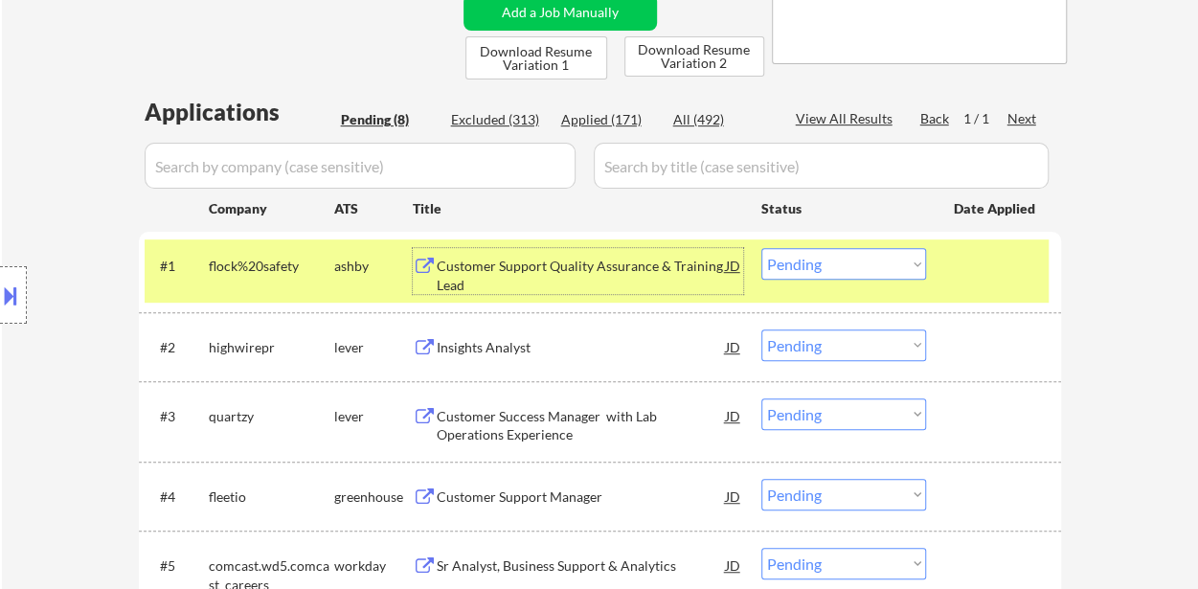
click at [882, 270] on select "Choose an option... Pending Applied Excluded (Questions) Excluded (Expired) Exc…" at bounding box center [843, 264] width 165 height 32
click at [761, 248] on select "Choose an option... Pending Applied Excluded (Questions) Excluded (Expired) Exc…" at bounding box center [843, 264] width 165 height 32
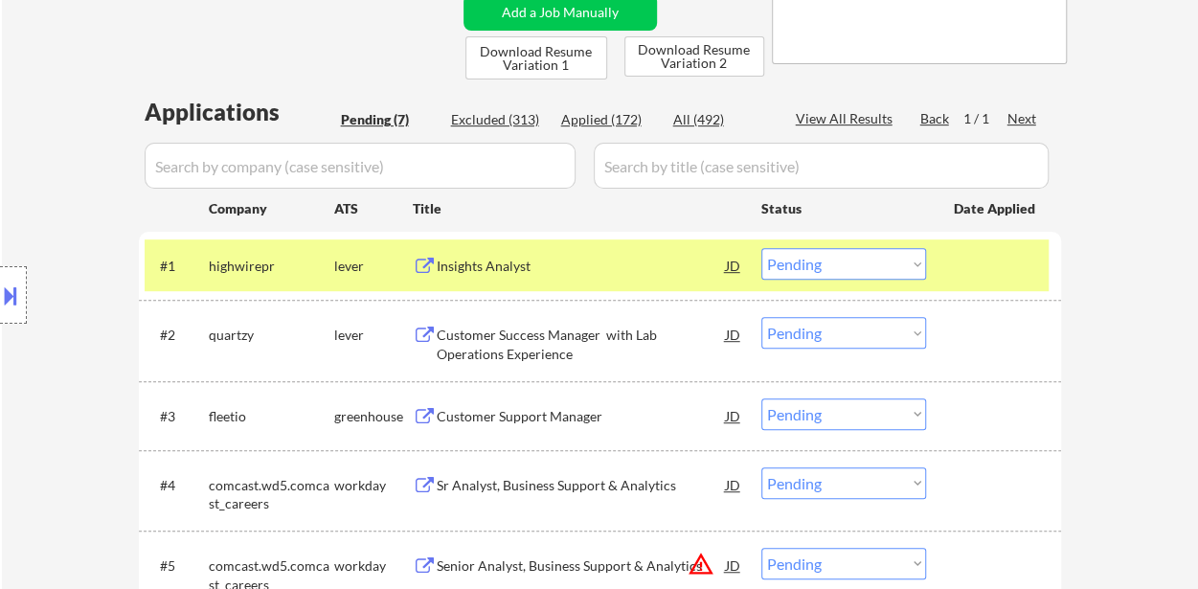
click at [963, 269] on div at bounding box center [996, 265] width 84 height 34
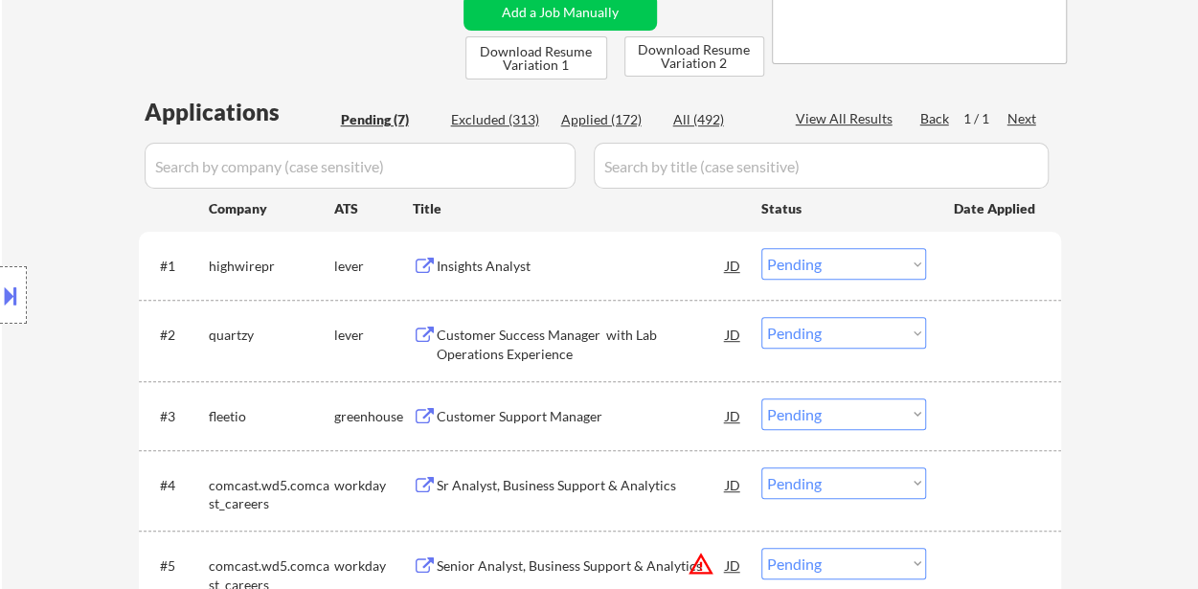
click at [484, 261] on div "Insights Analyst" at bounding box center [581, 266] width 289 height 19
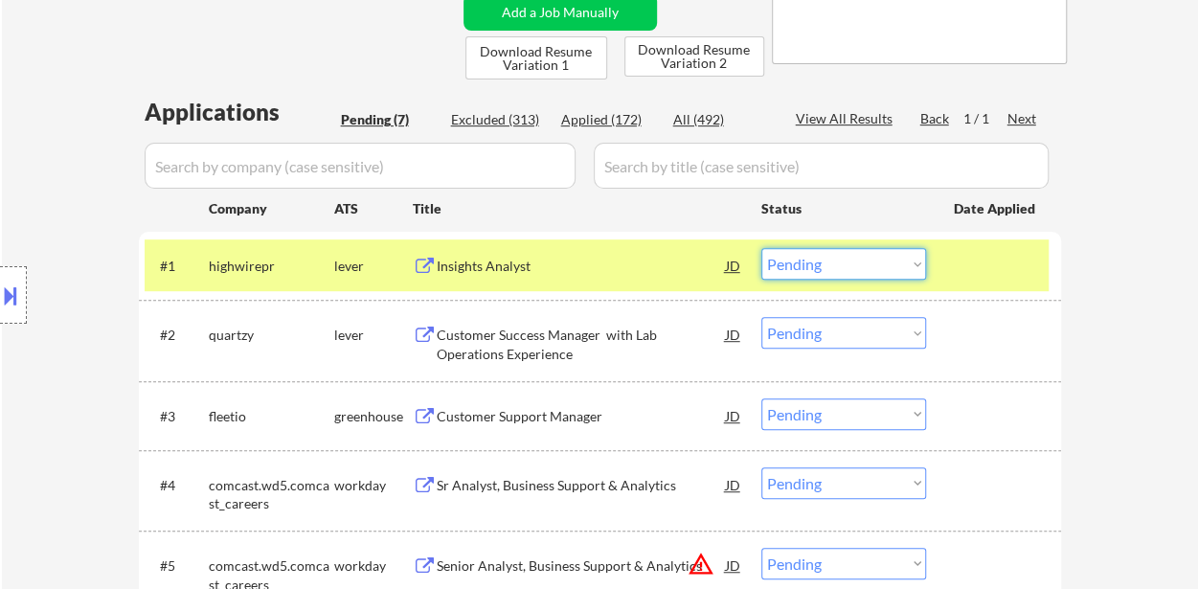
click at [896, 268] on select "Choose an option... Pending Applied Excluded (Questions) Excluded (Expired) Exc…" at bounding box center [843, 264] width 165 height 32
click at [761, 248] on select "Choose an option... Pending Applied Excluded (Questions) Excluded (Expired) Exc…" at bounding box center [843, 264] width 165 height 32
click at [540, 329] on div "Customer Success Manager with Lab Operations Experience" at bounding box center [581, 344] width 289 height 37
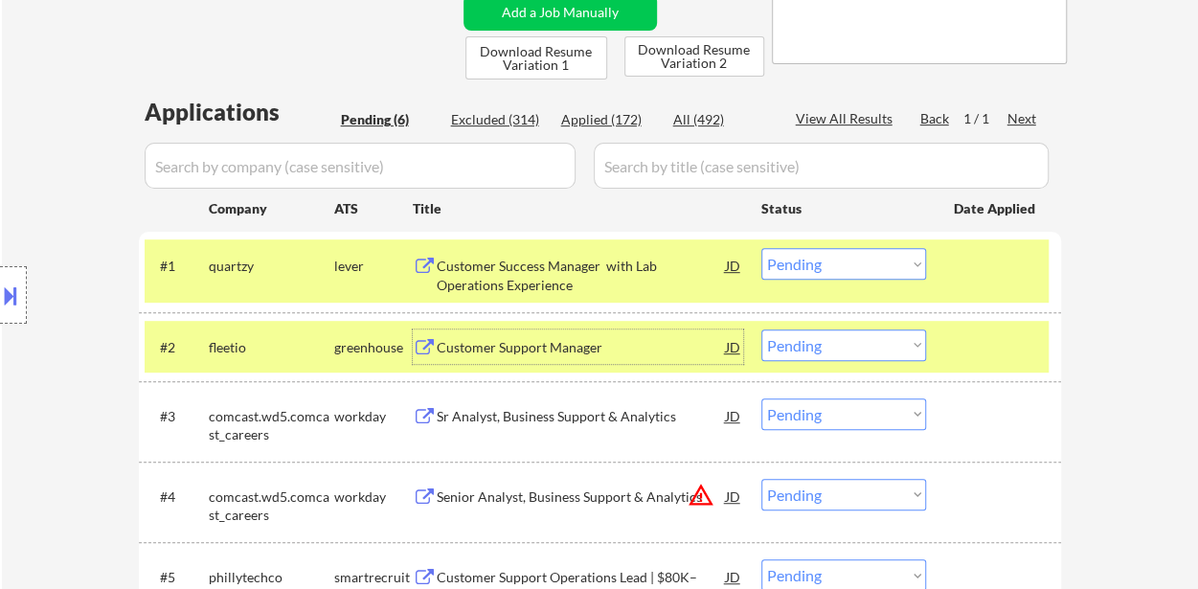
click at [831, 259] on select "Choose an option... Pending Applied Excluded (Questions) Excluded (Expired) Exc…" at bounding box center [843, 264] width 165 height 32
click at [761, 248] on select "Choose an option... Pending Applied Excluded (Questions) Excluded (Expired) Exc…" at bounding box center [843, 264] width 165 height 32
click at [507, 355] on div "Customer Support Manager" at bounding box center [581, 347] width 289 height 19
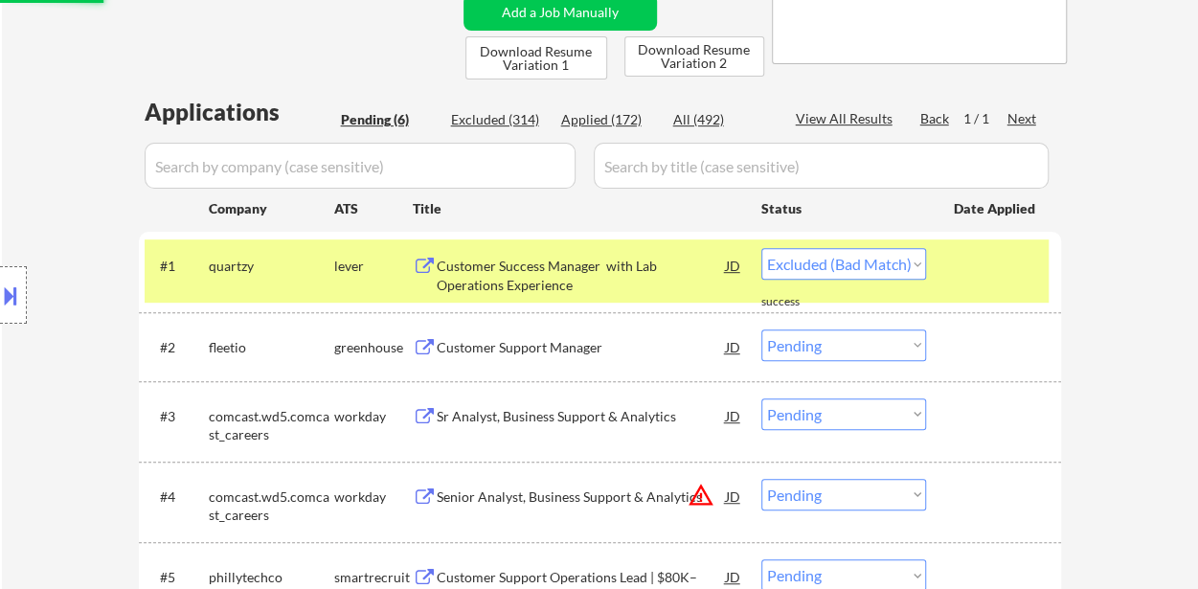
select select ""pending""
